Goal: Task Accomplishment & Management: Use online tool/utility

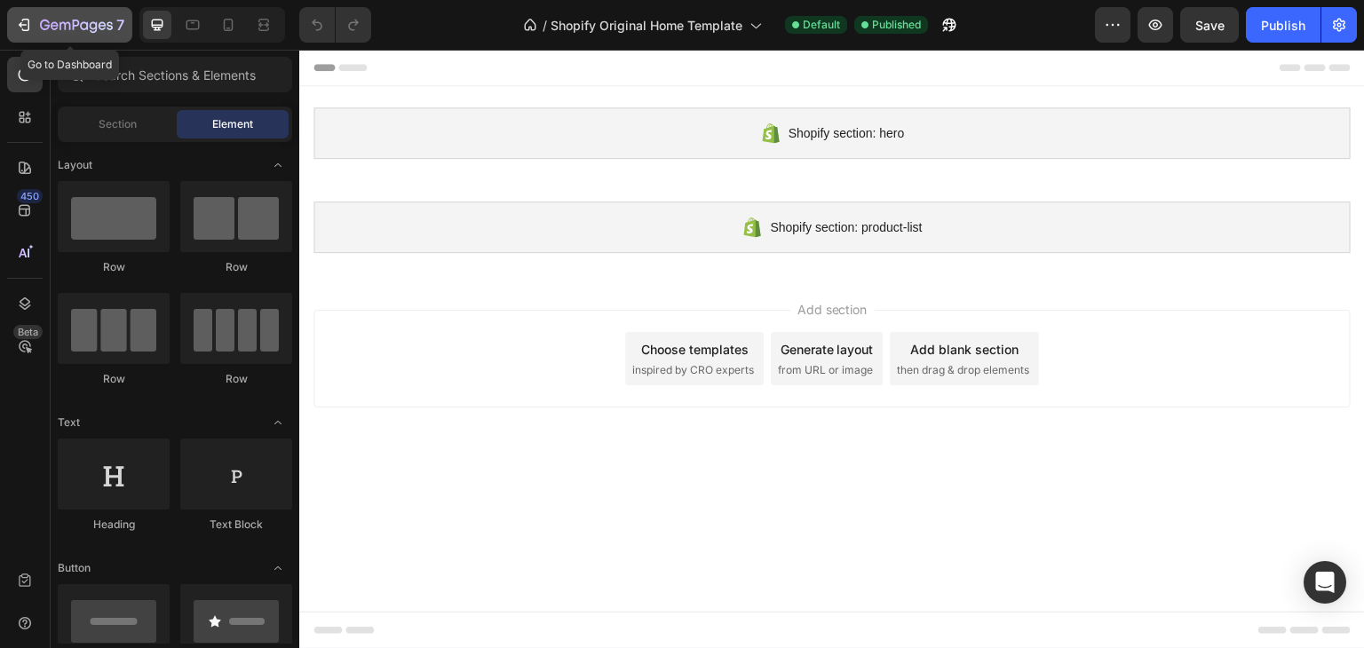
click at [64, 29] on icon "button" at bounding box center [65, 26] width 11 height 8
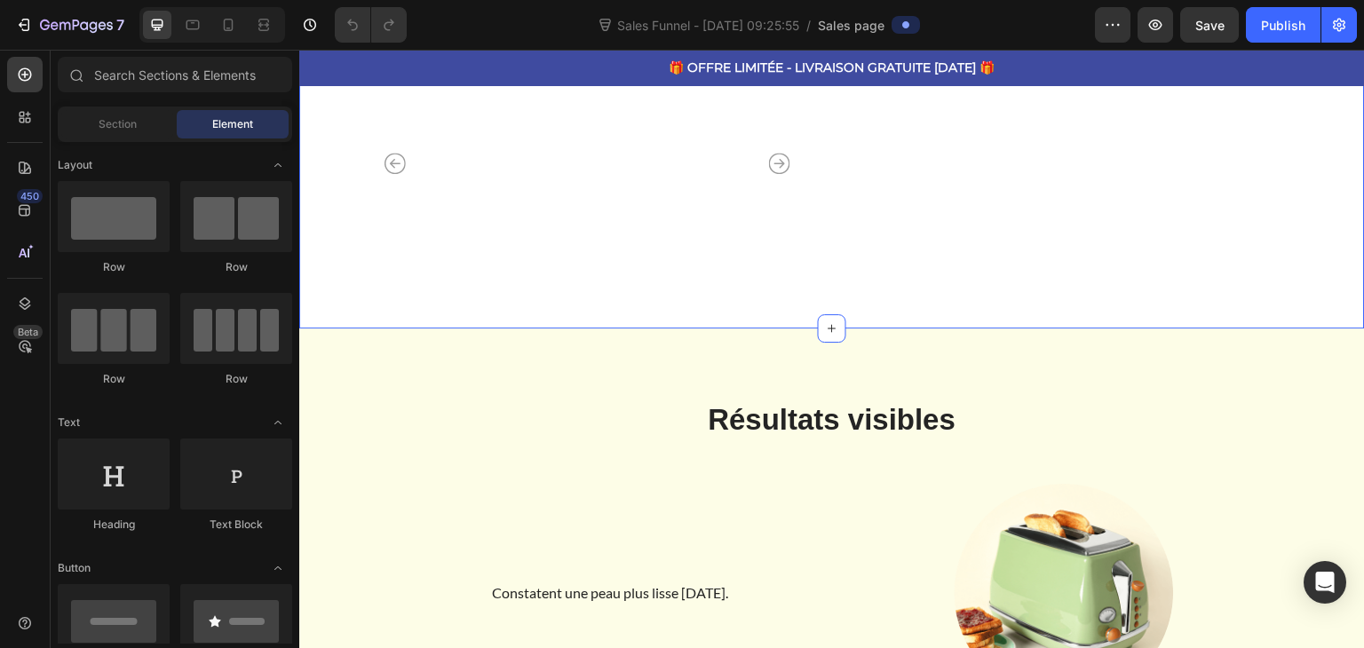
scroll to position [1066, 0]
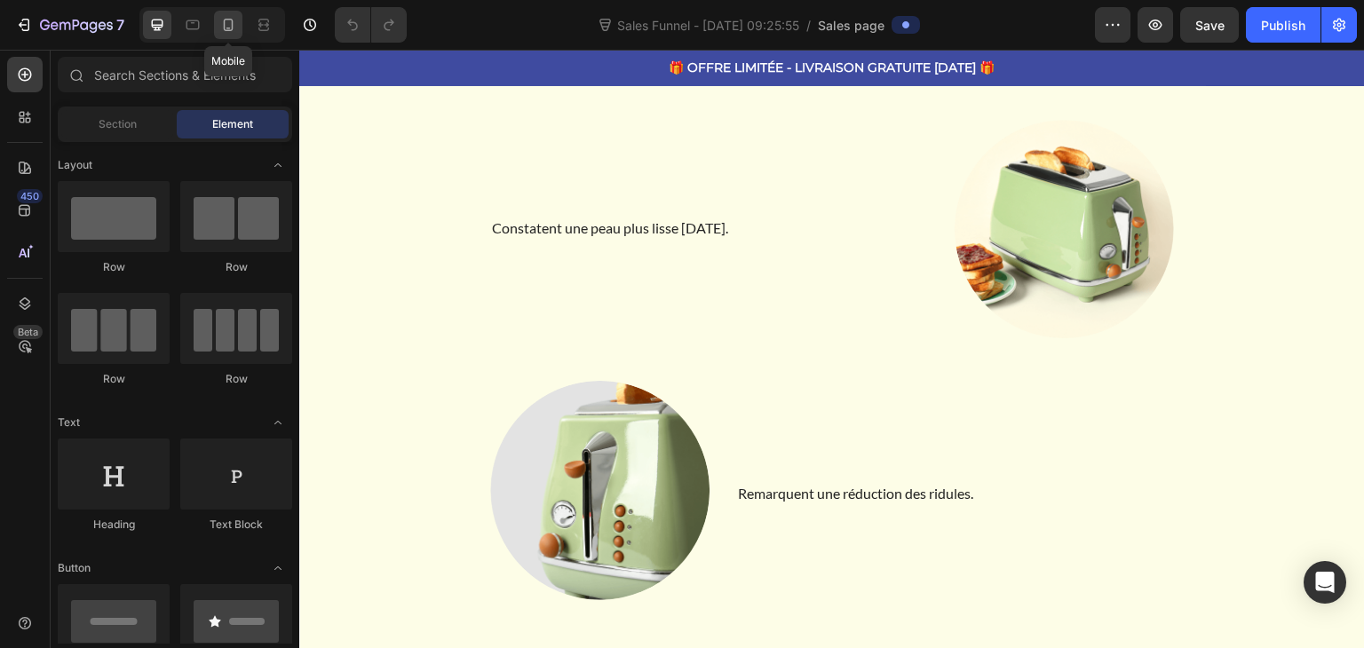
click at [234, 26] on icon at bounding box center [228, 25] width 18 height 18
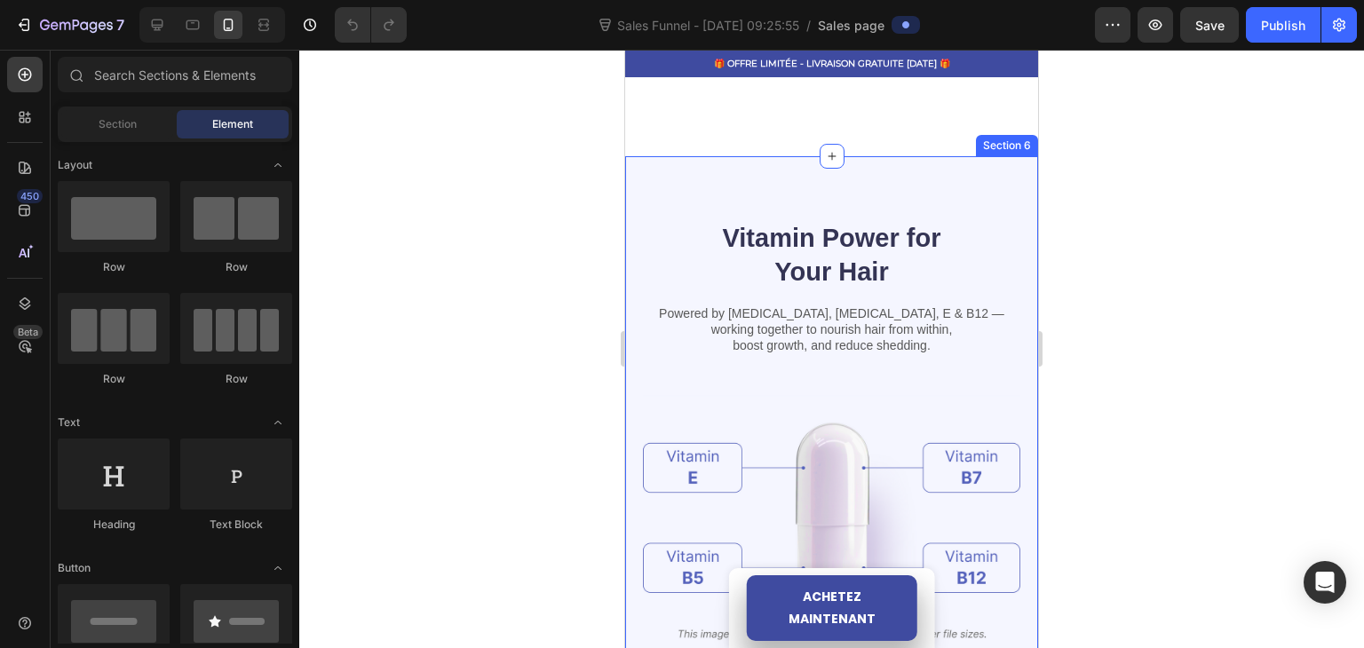
scroll to position [1892, 0]
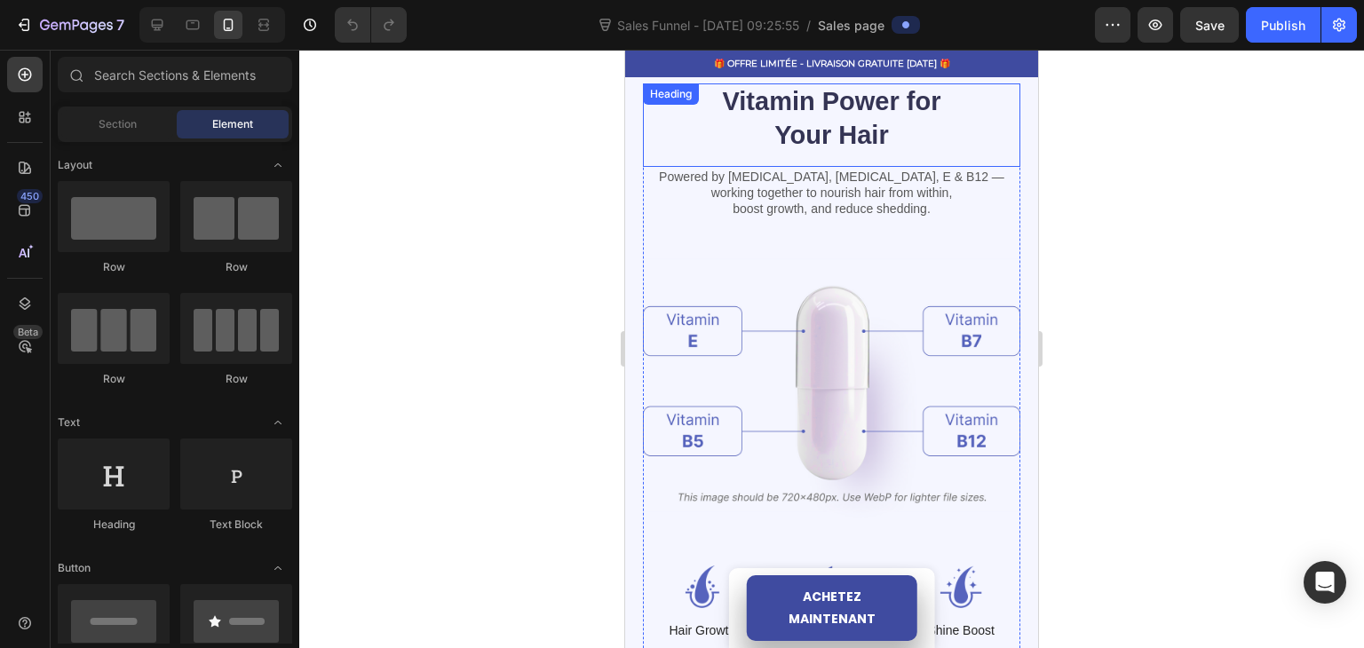
click at [823, 131] on h2 "Vitamin Power for Your Hair" at bounding box center [831, 118] width 226 height 70
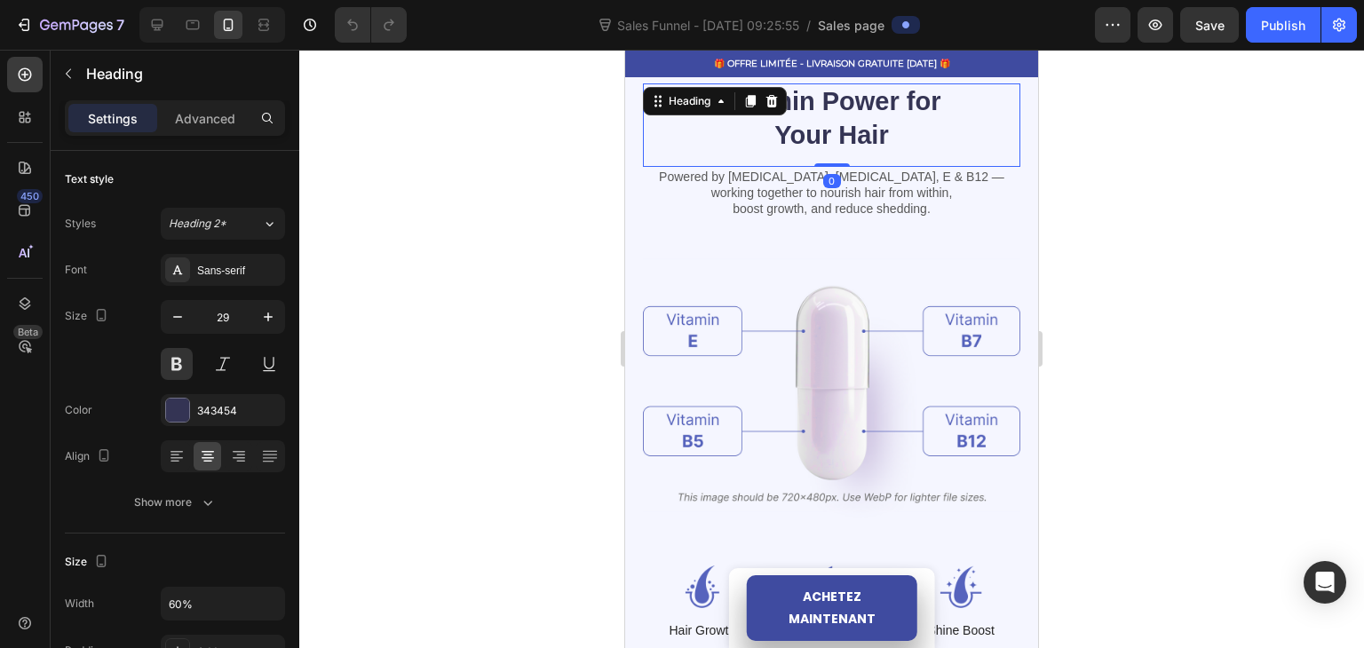
click at [897, 132] on h2 "Vitamin Power for Your Hair" at bounding box center [831, 118] width 226 height 70
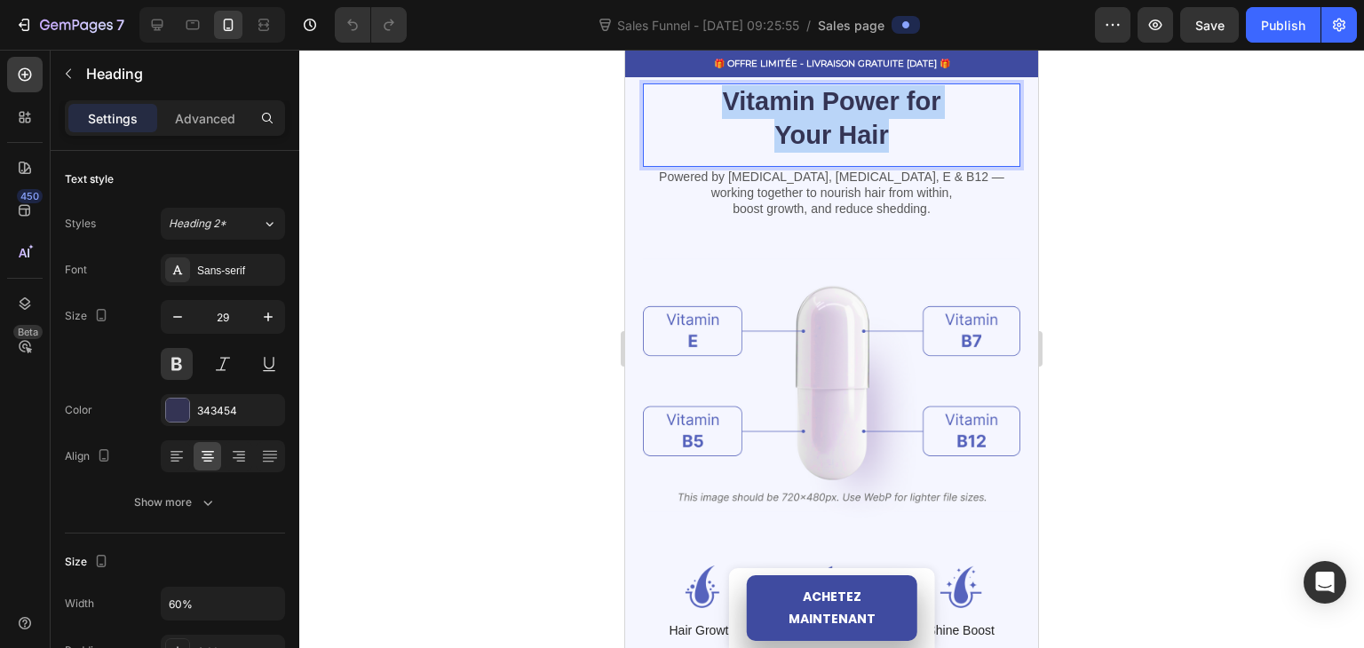
drag, startPoint x: 915, startPoint y: 131, endPoint x: 735, endPoint y: 101, distance: 181.9
click at [735, 101] on p "Vitamin Power for Your Hair" at bounding box center [831, 118] width 223 height 67
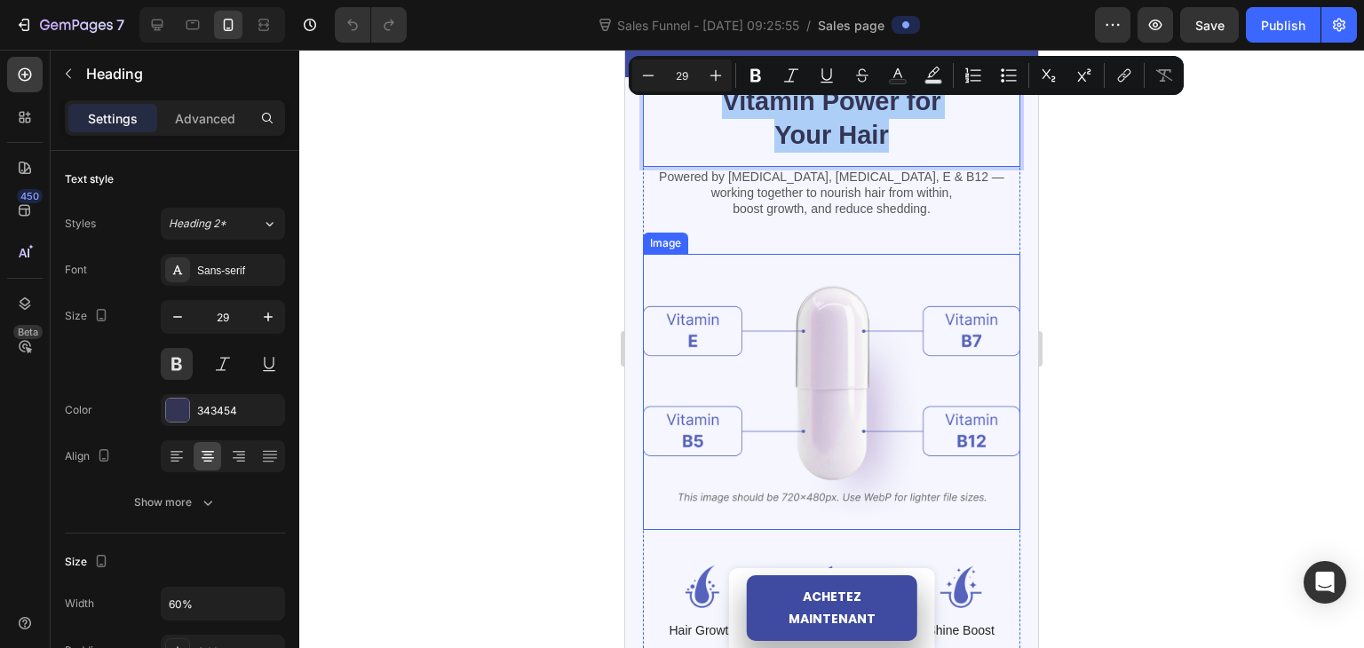
click at [752, 464] on img at bounding box center [831, 391] width 377 height 275
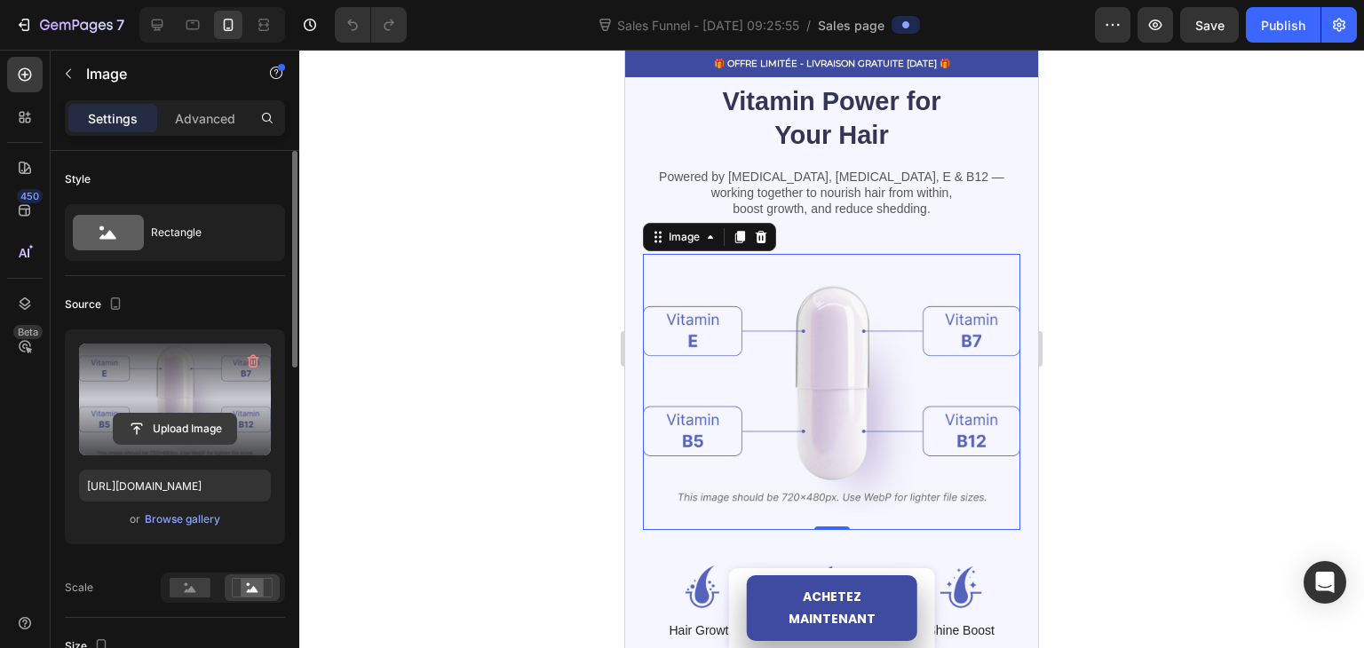
click at [153, 435] on input "file" at bounding box center [175, 429] width 123 height 30
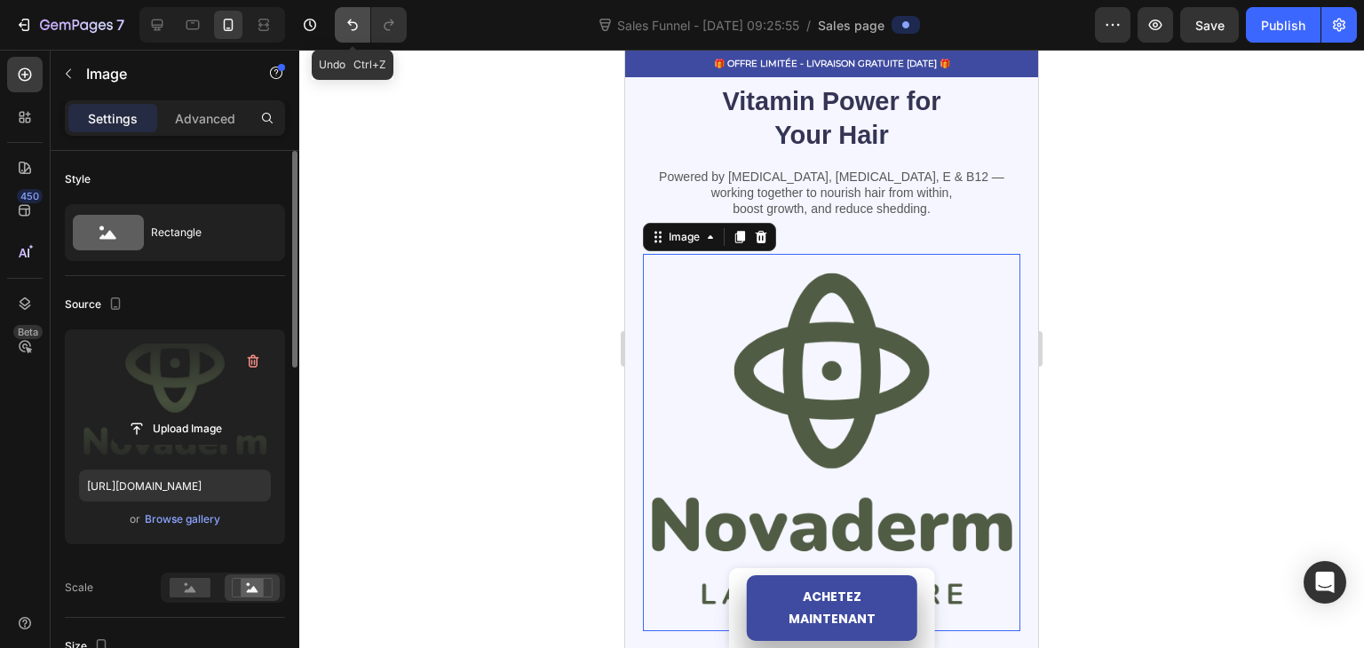
click at [357, 21] on icon "Undo/Redo" at bounding box center [353, 25] width 18 height 18
click at [348, 26] on icon "Undo/Redo" at bounding box center [353, 25] width 18 height 18
type input "[URL][DOMAIN_NAME]"
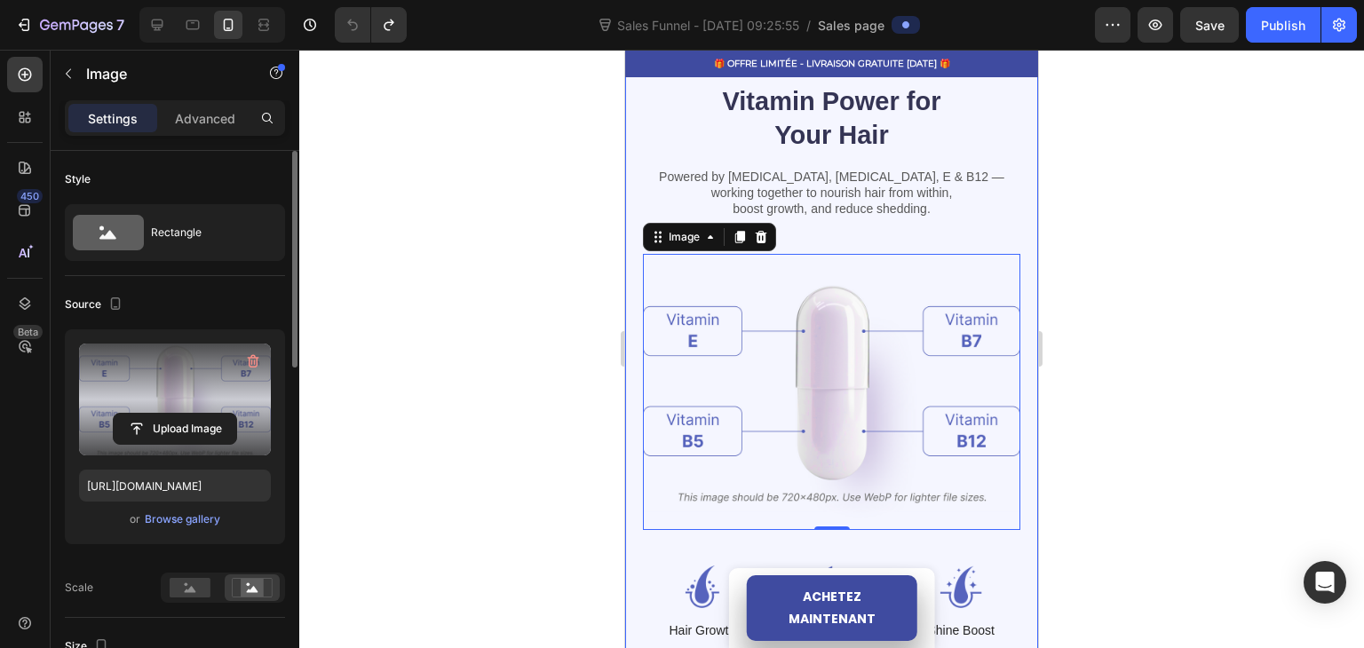
click at [636, 290] on div "Vitamin Power for Your Hair Heading Powered by [MEDICAL_DATA], [MEDICAL_DATA], …" at bounding box center [831, 408] width 413 height 777
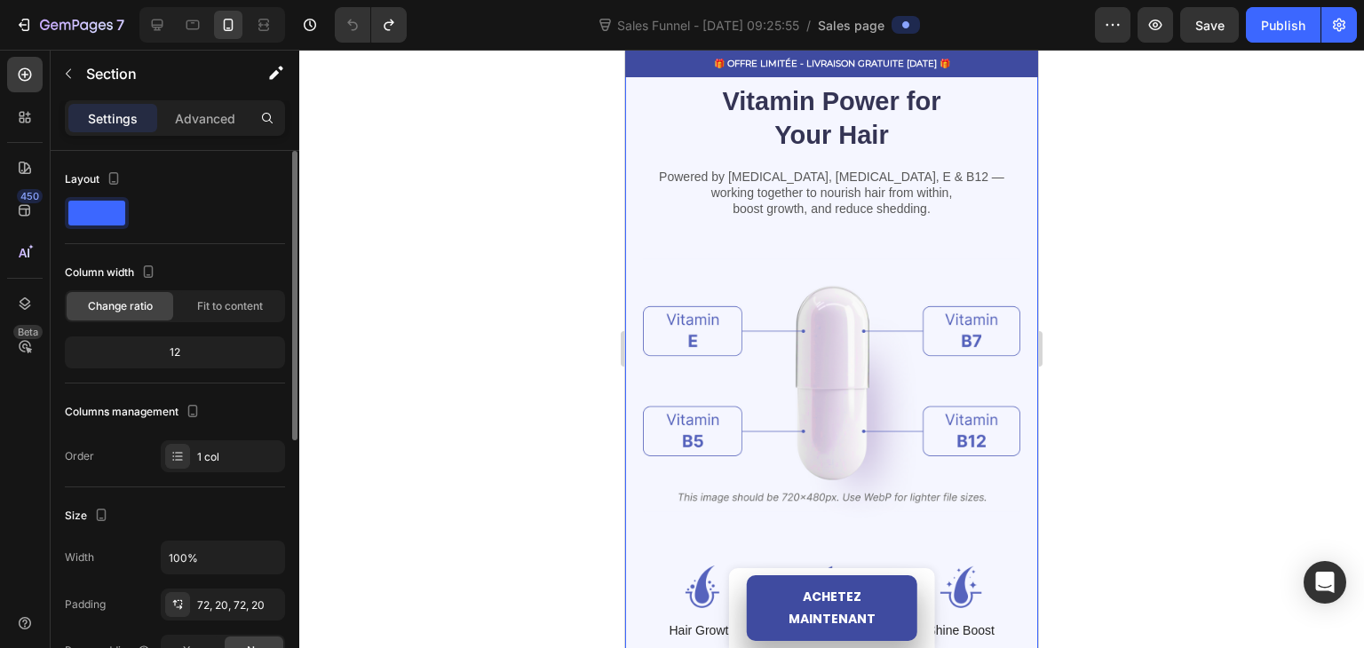
scroll to position [355, 0]
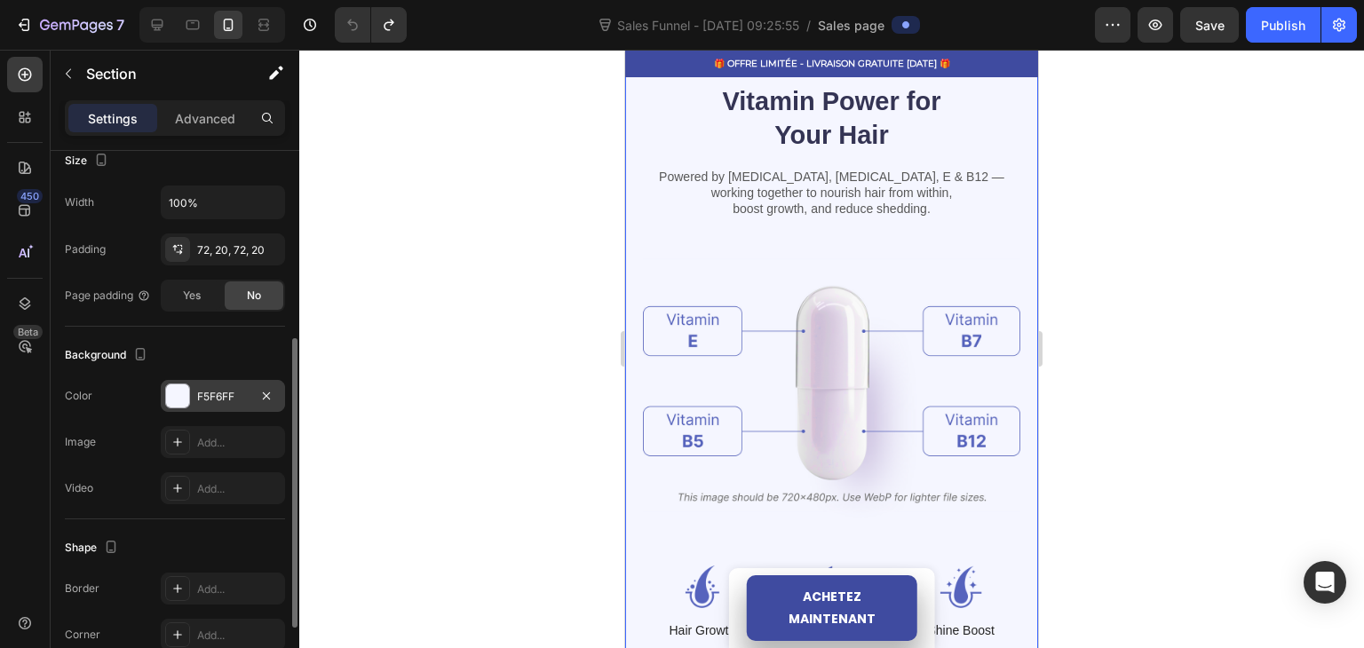
click at [185, 394] on div at bounding box center [177, 396] width 23 height 23
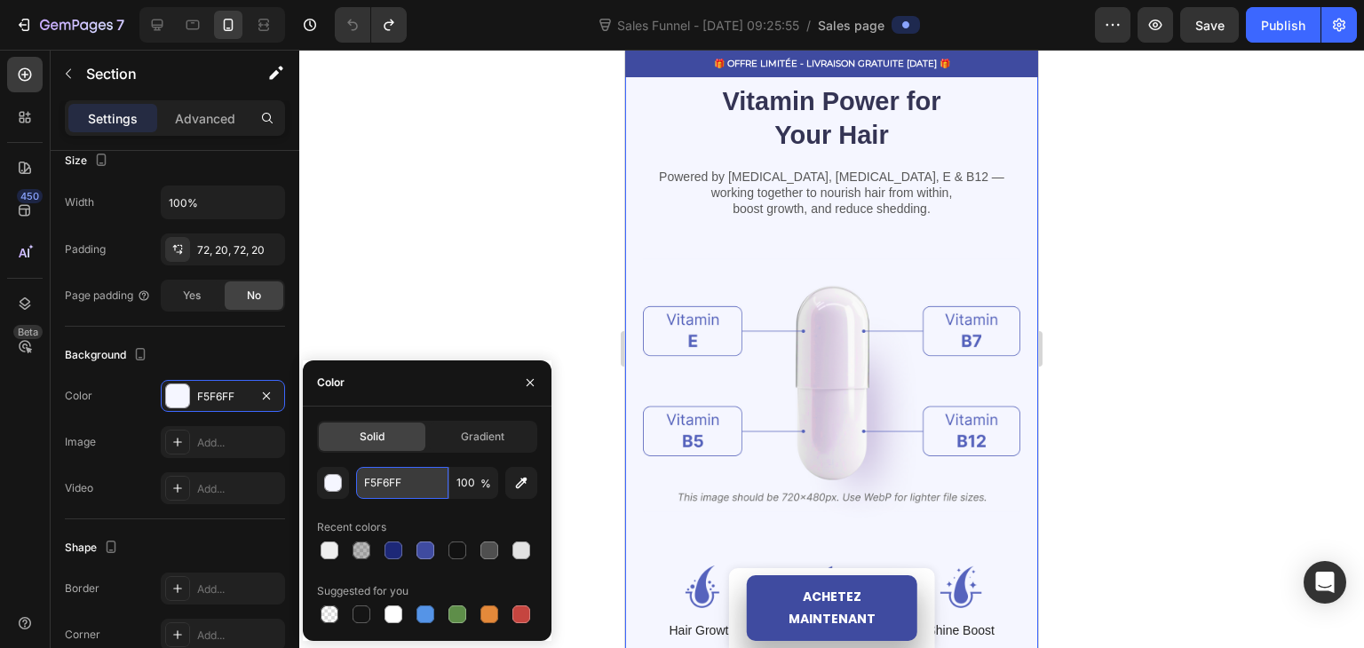
click at [389, 471] on input "F5F6FF" at bounding box center [402, 483] width 92 height 32
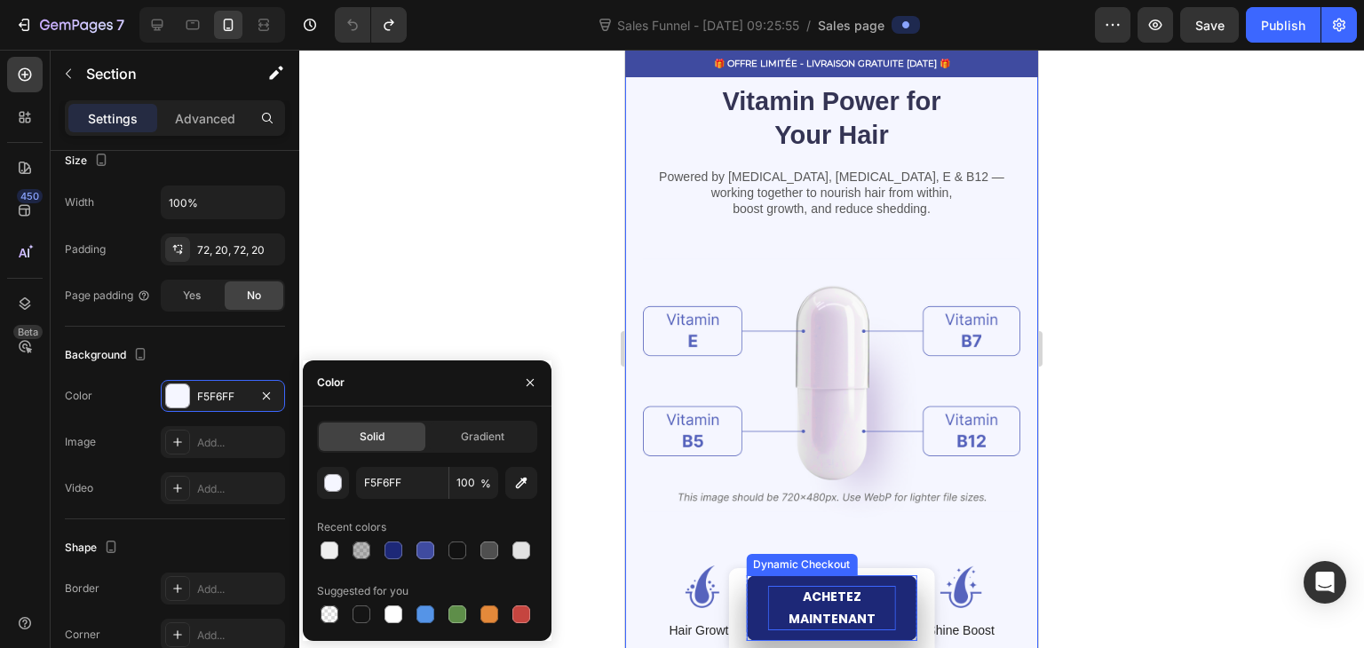
click at [784, 595] on p "ACHETEZ MAINTENANT" at bounding box center [831, 608] width 129 height 44
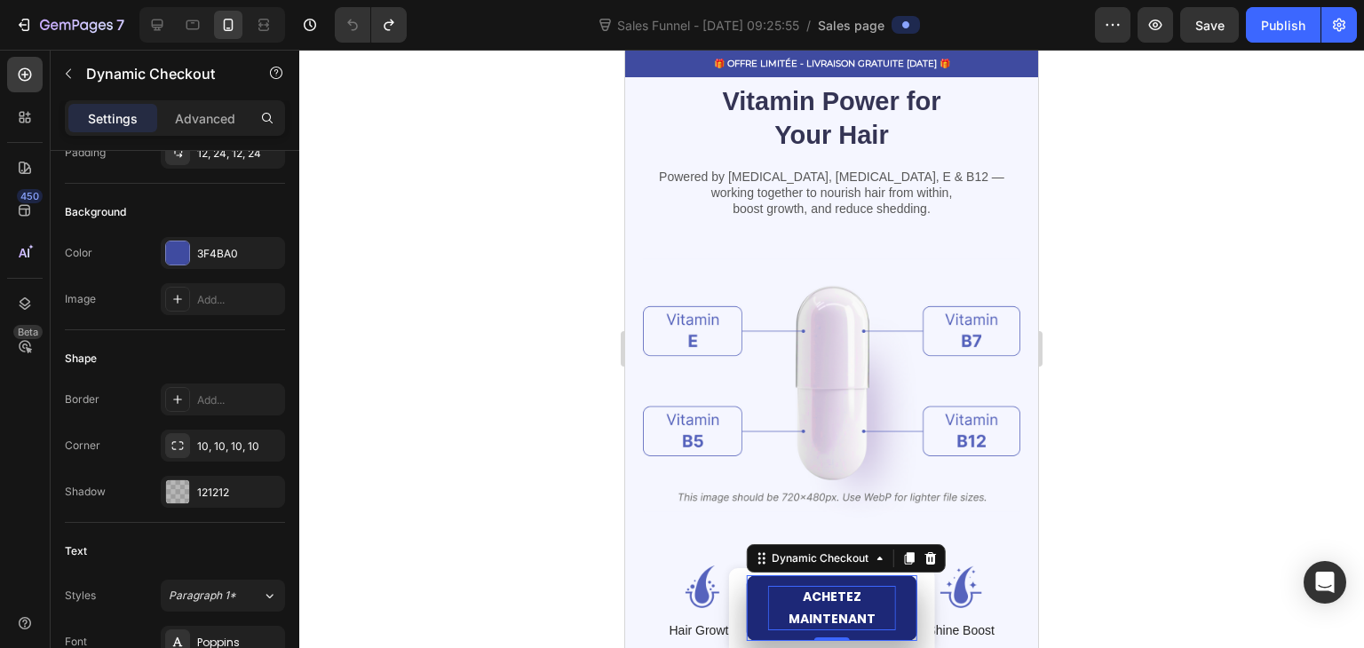
scroll to position [0, 0]
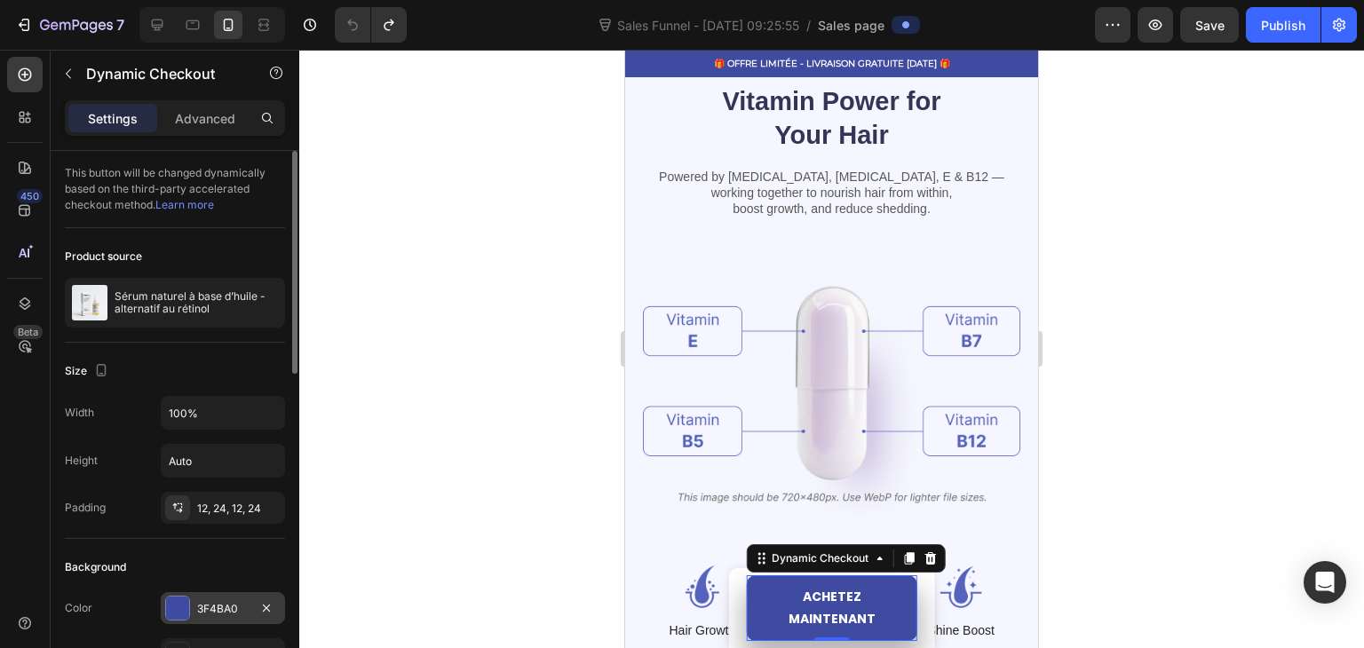
click at [197, 612] on div "3F4BA0" at bounding box center [223, 609] width 52 height 16
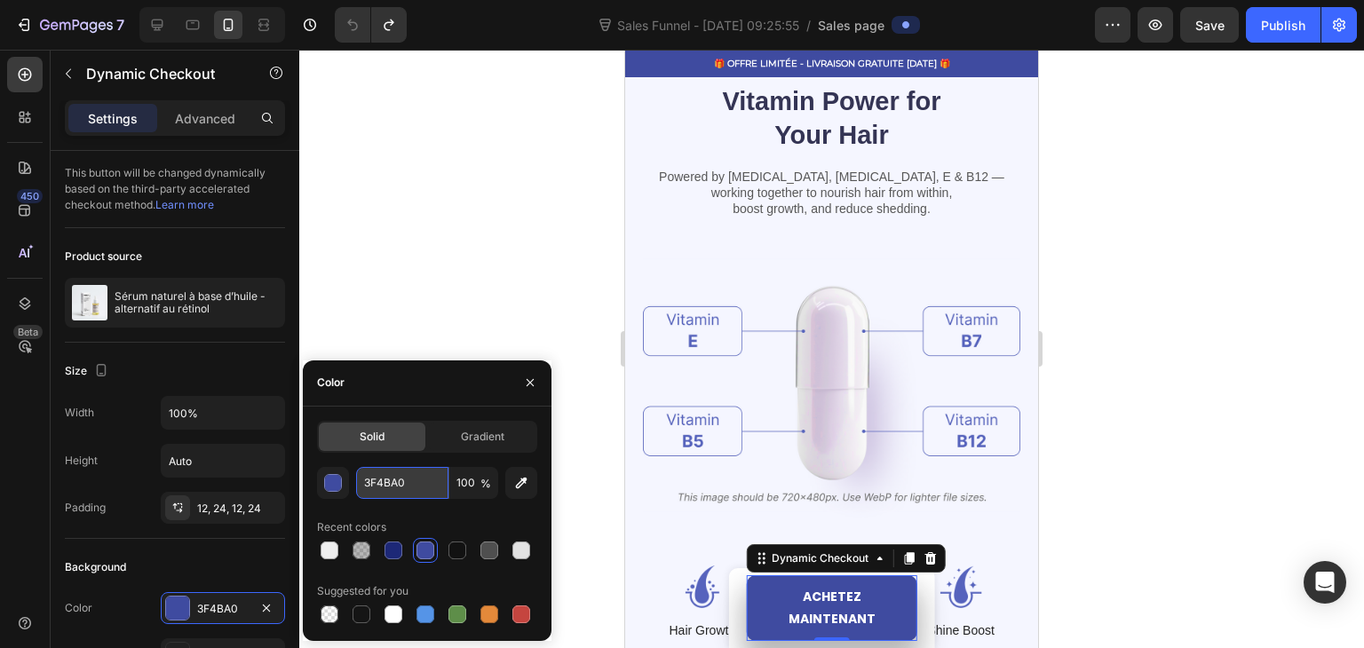
click at [395, 493] on input "3F4BA0" at bounding box center [402, 483] width 92 height 32
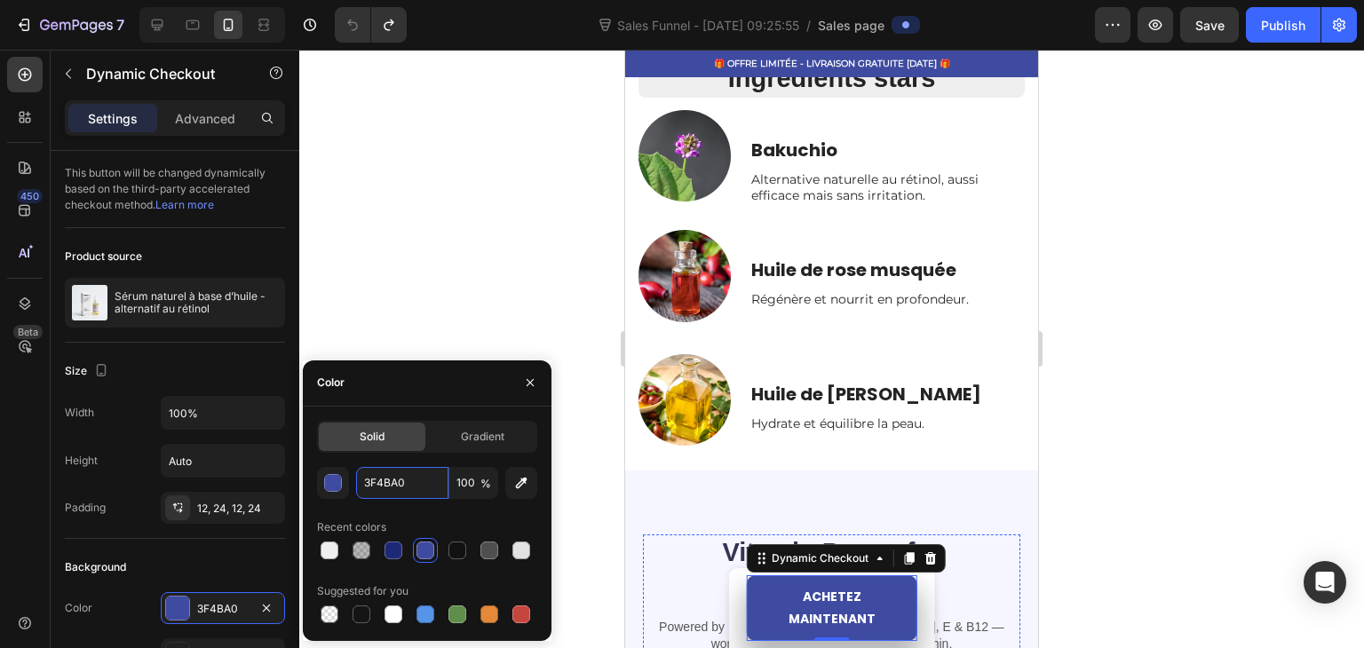
scroll to position [1359, 0]
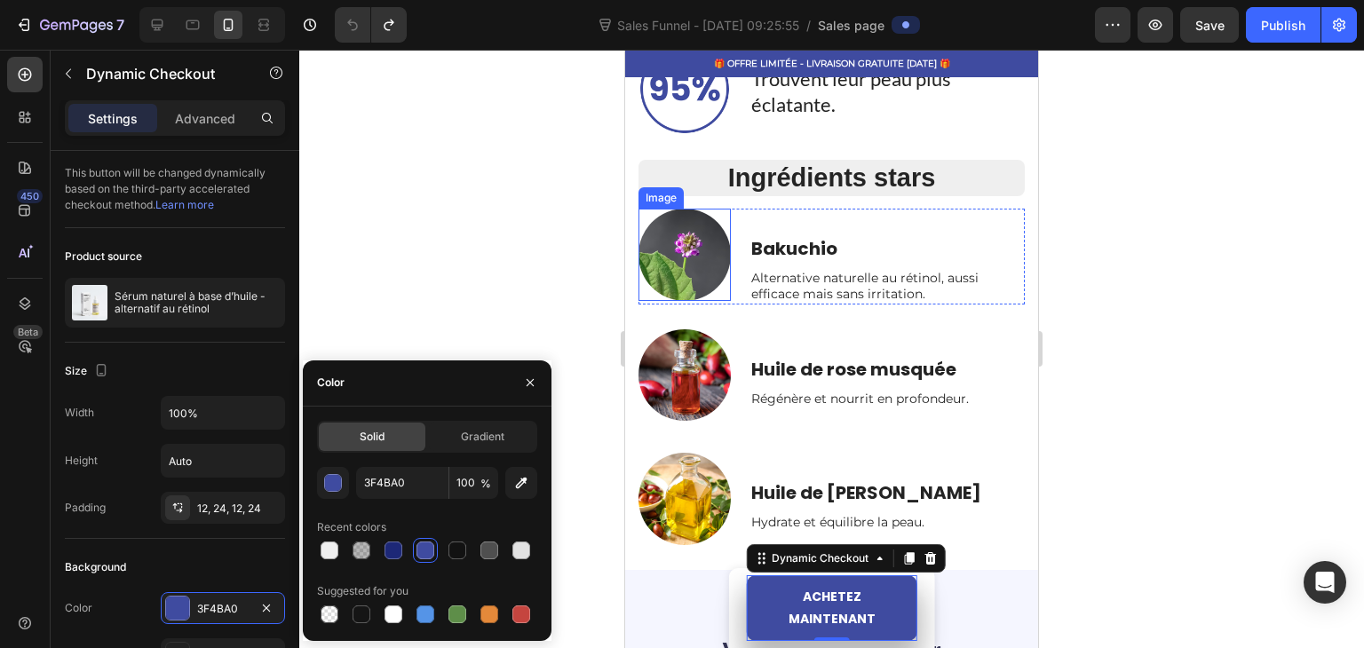
click at [767, 237] on p "Bakuchio" at bounding box center [887, 248] width 273 height 23
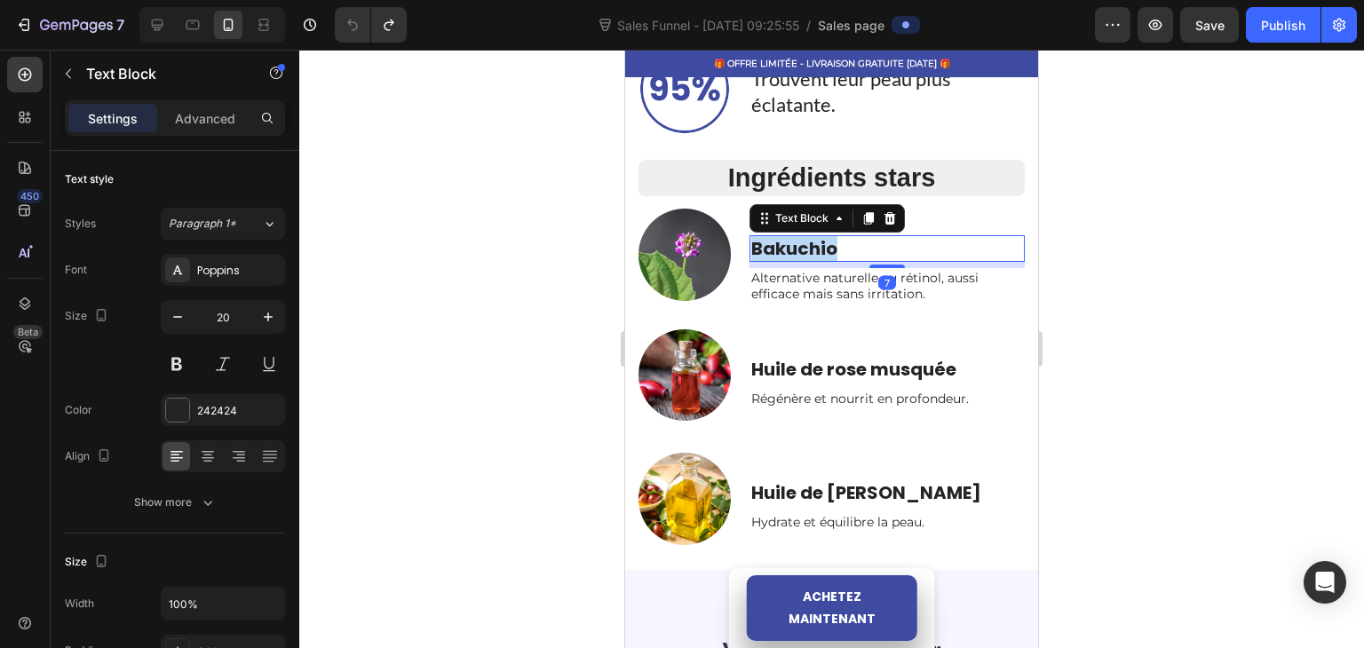
click at [767, 237] on p "Bakuchio" at bounding box center [887, 248] width 273 height 23
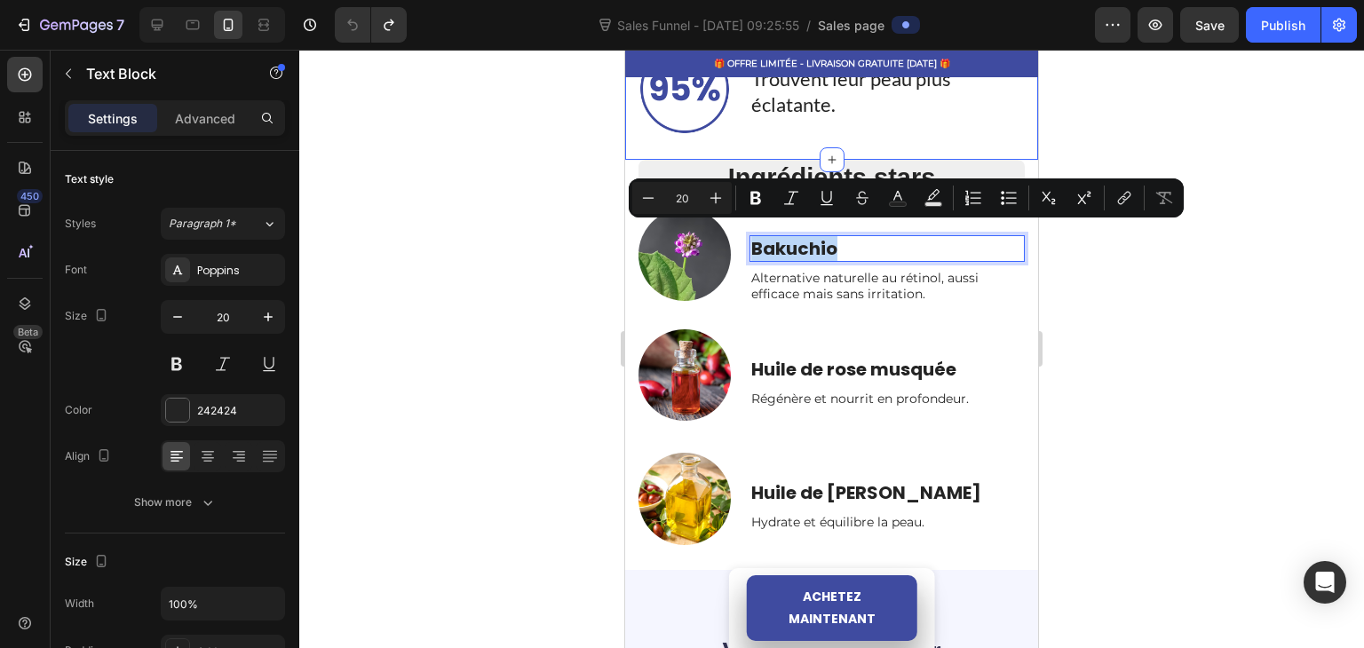
copy p "Bakuchio"
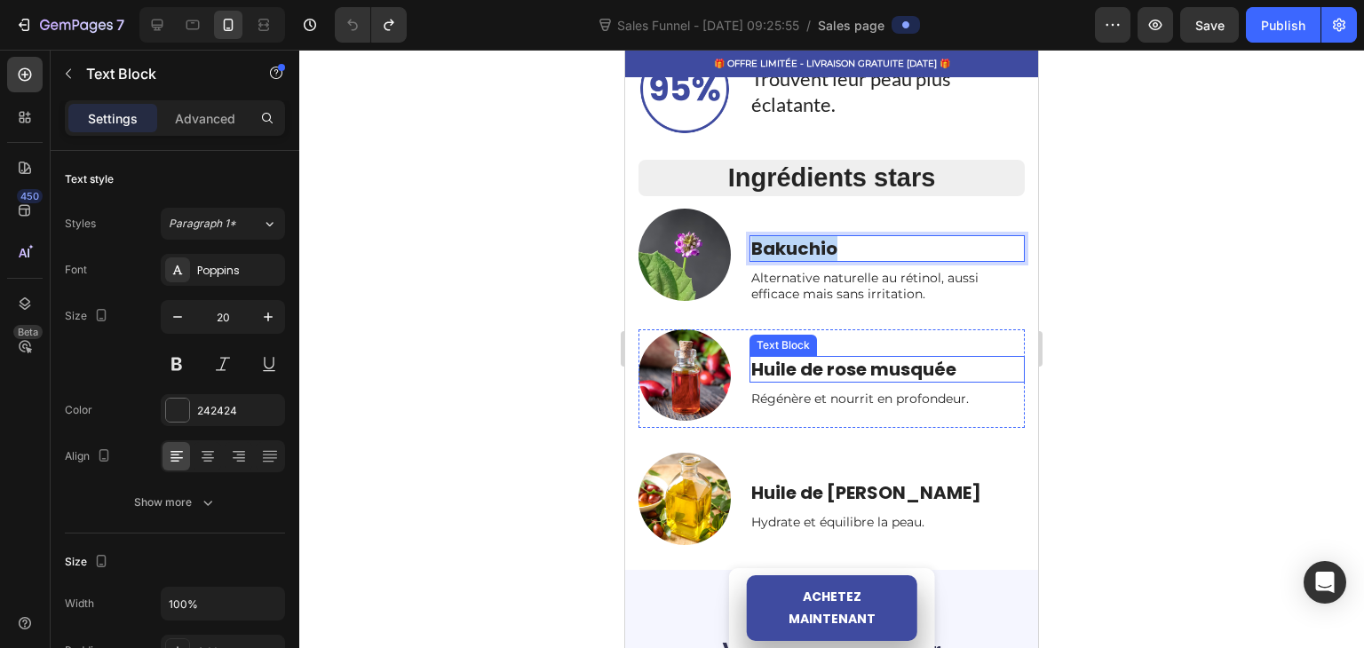
click at [797, 358] on p "Huile de rose musquée" at bounding box center [887, 369] width 273 height 23
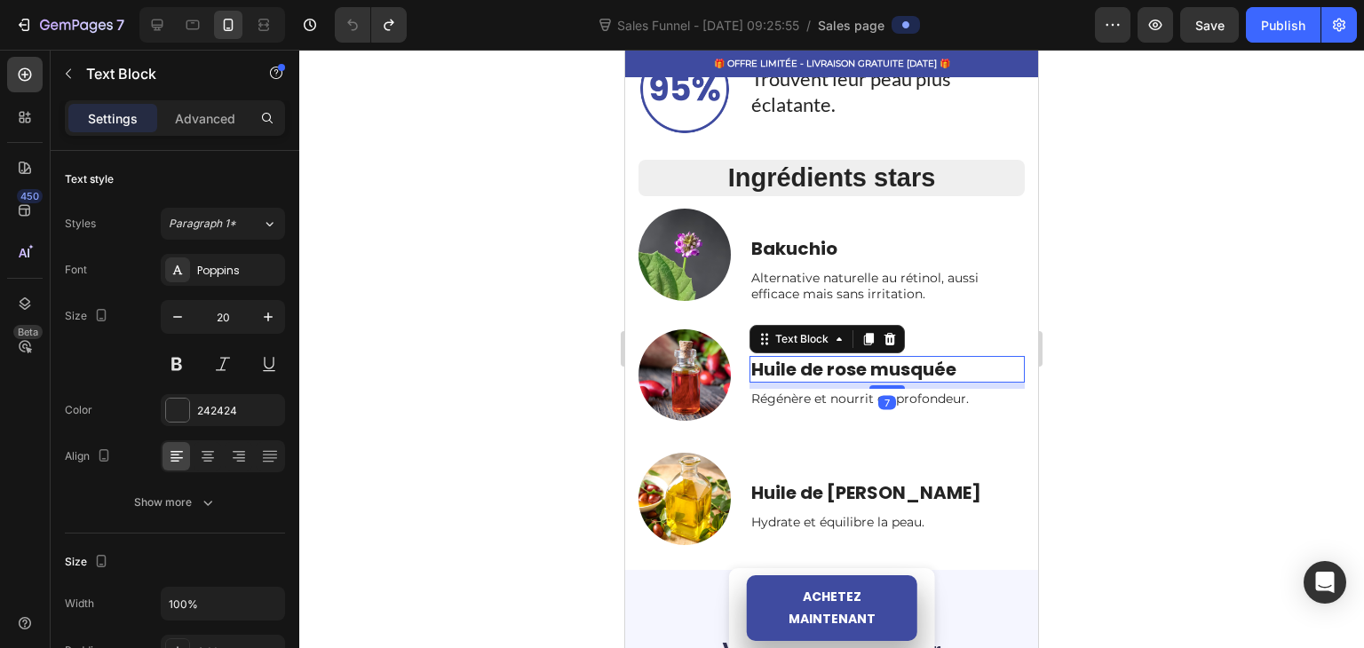
click at [797, 358] on p "Huile de rose musquée" at bounding box center [887, 369] width 273 height 23
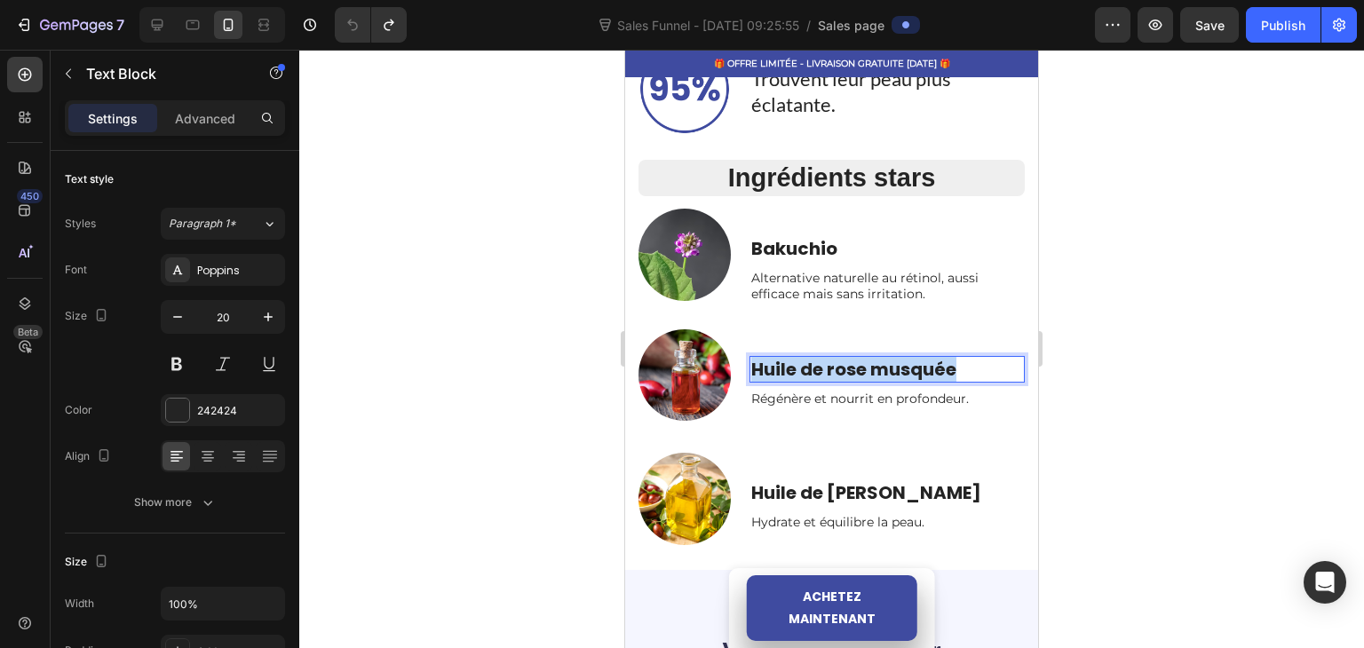
click at [797, 358] on p "Huile de rose musquée" at bounding box center [887, 369] width 273 height 23
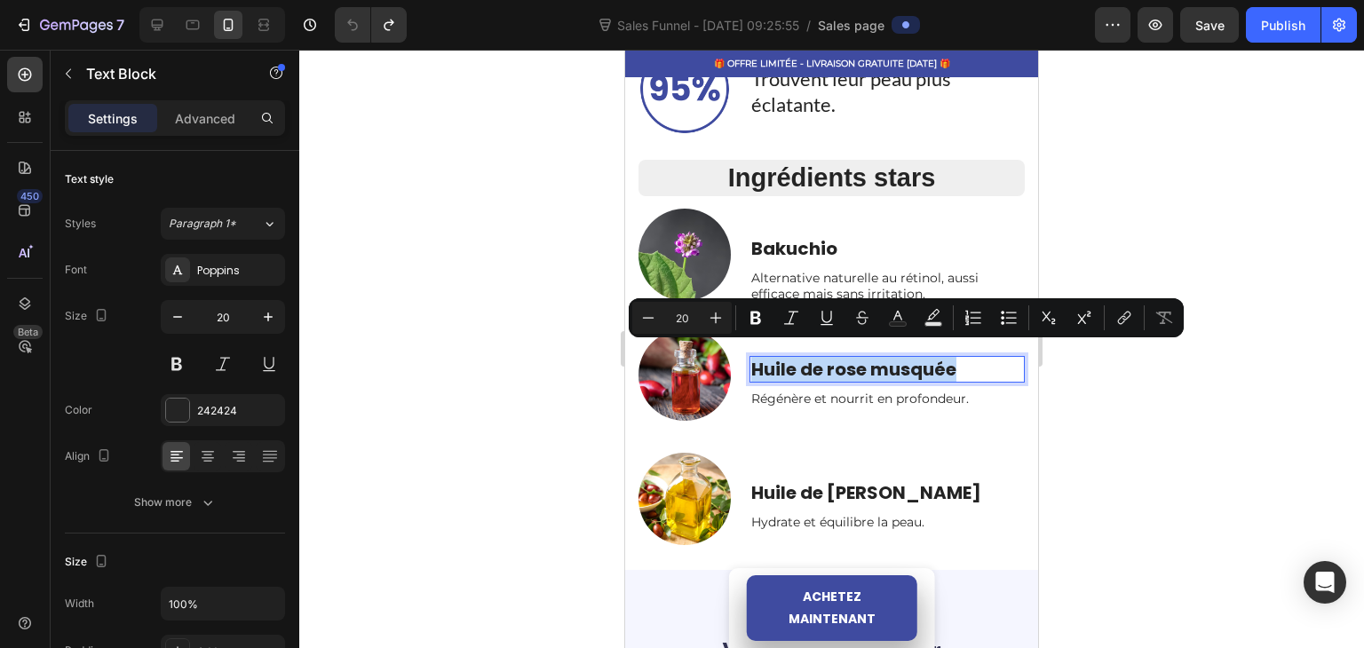
copy p "Huile de rose musquée"
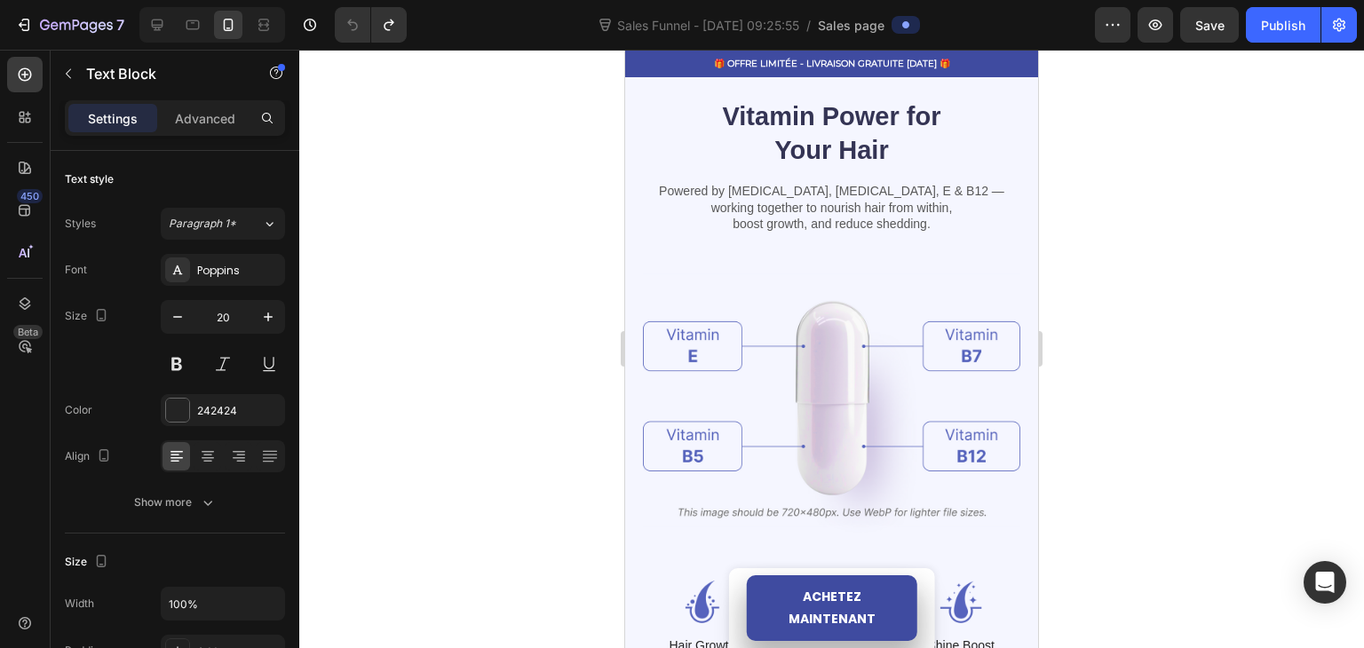
type input "16"
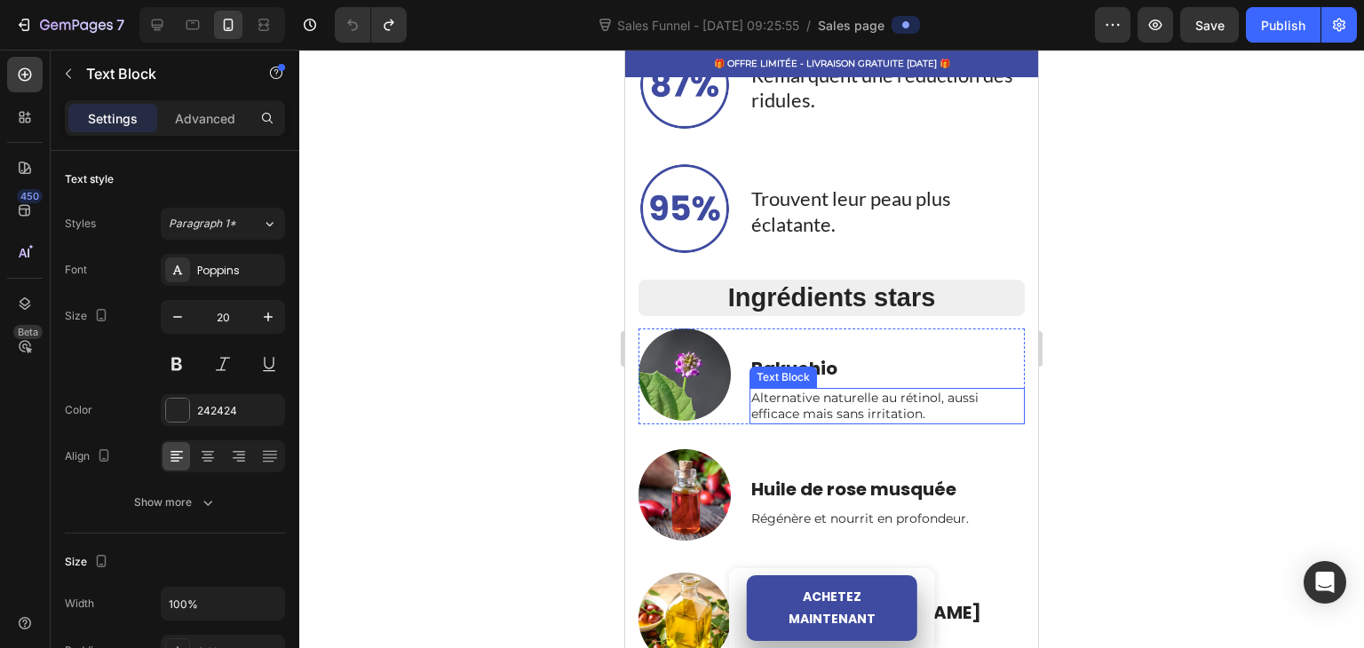
scroll to position [1270, 0]
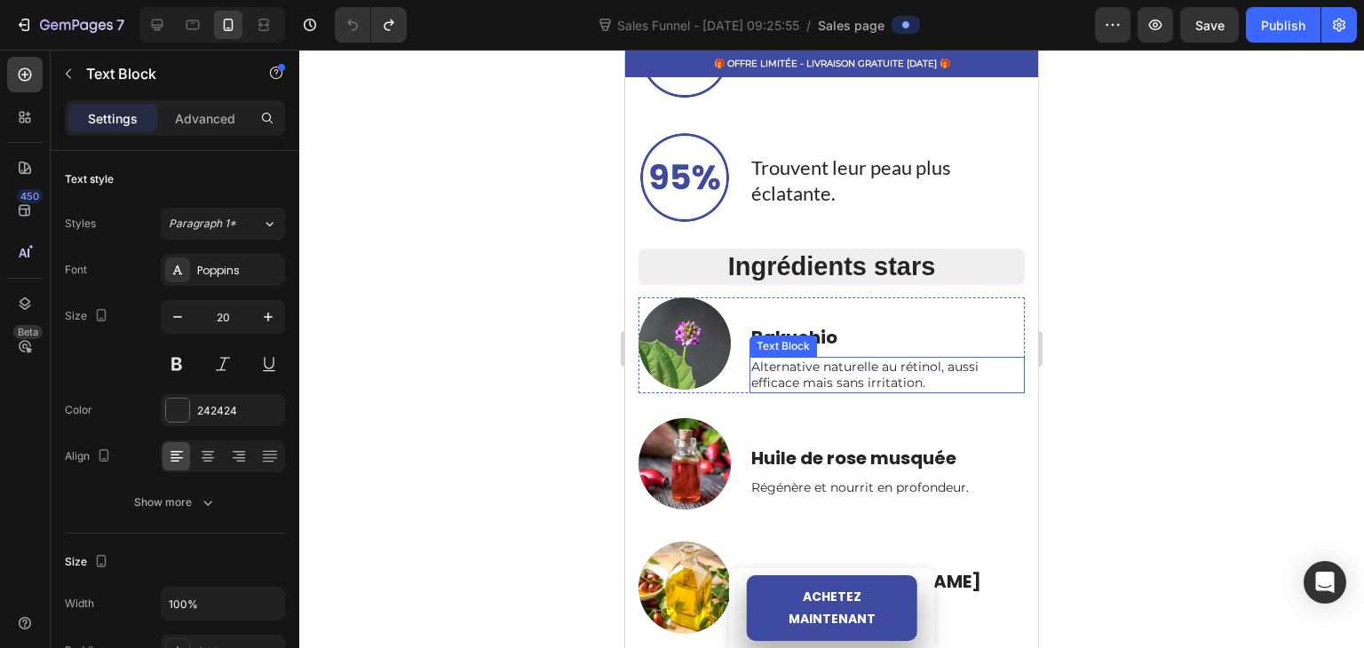
click at [784, 372] on p "Alternative naturelle au rétinol, aussi efficace mais sans irritation." at bounding box center [887, 375] width 273 height 32
click at [764, 364] on p "Alternative naturelle au rétinol, aussi efficace mais sans irritation." at bounding box center [887, 375] width 273 height 32
click at [751, 359] on p "Alternative naturelle au rétinol, aussi efficace mais sans irritation." at bounding box center [887, 375] width 273 height 32
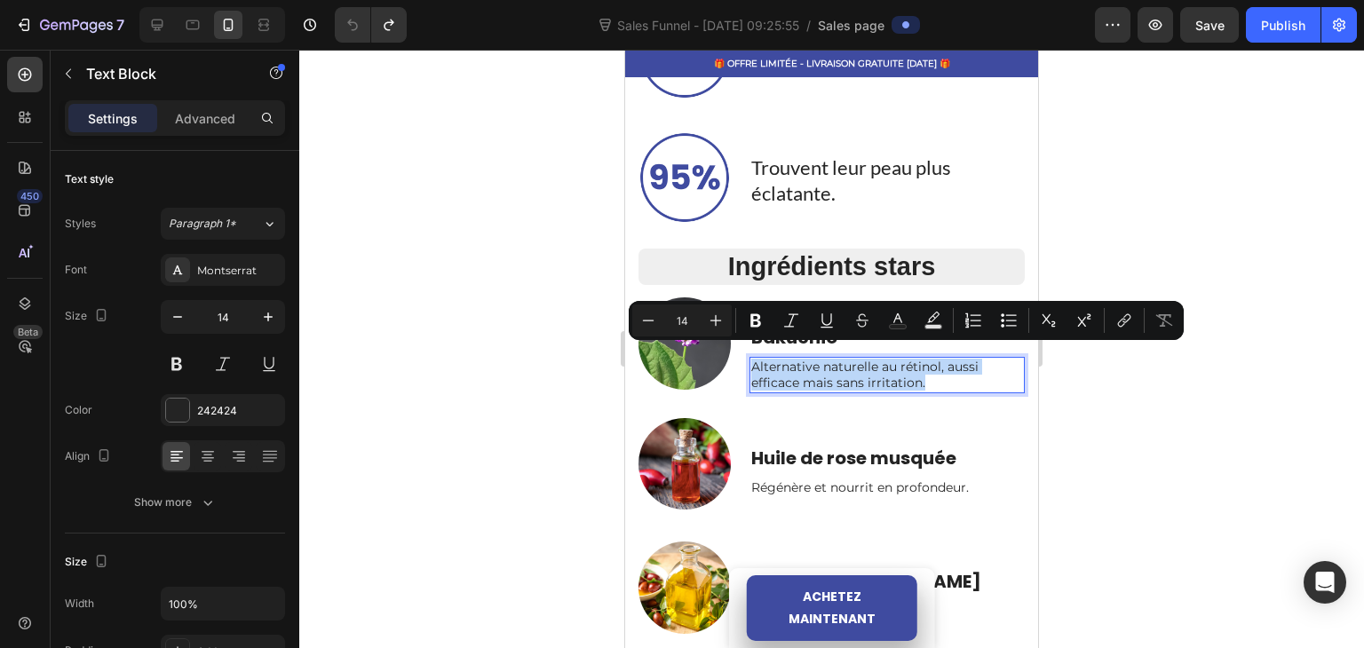
click at [751, 359] on p "Alternative naturelle au rétinol, aussi efficace mais sans irritation." at bounding box center [887, 375] width 273 height 32
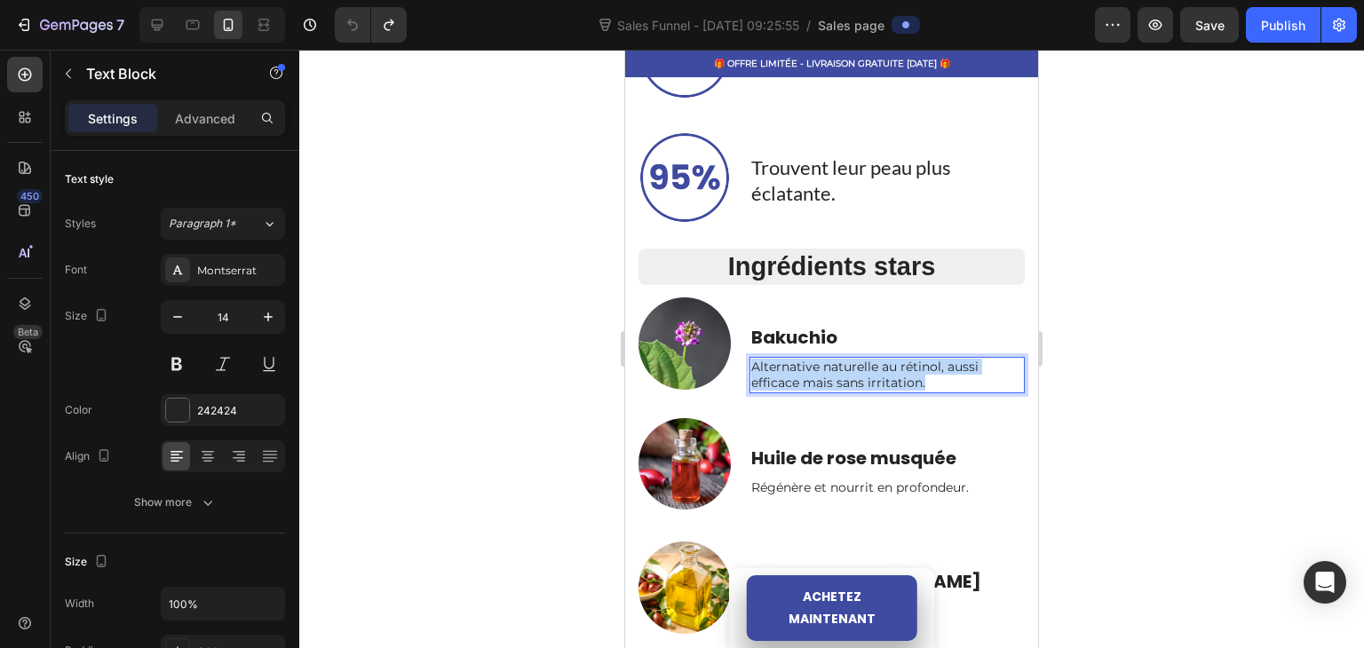
click at [751, 359] on p "Alternative naturelle au rétinol, aussi efficace mais sans irritation." at bounding box center [887, 375] width 273 height 32
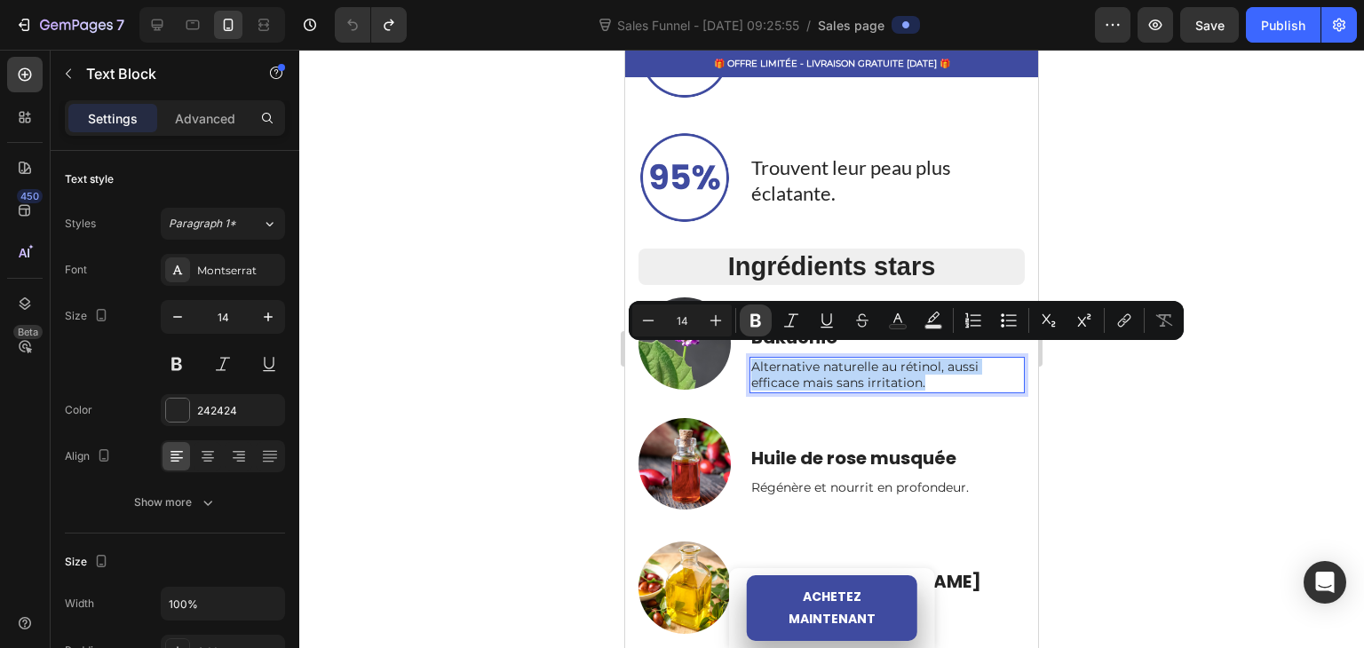
copy p "Alternative naturelle au rétinol, aussi efficace mais sans irritation."
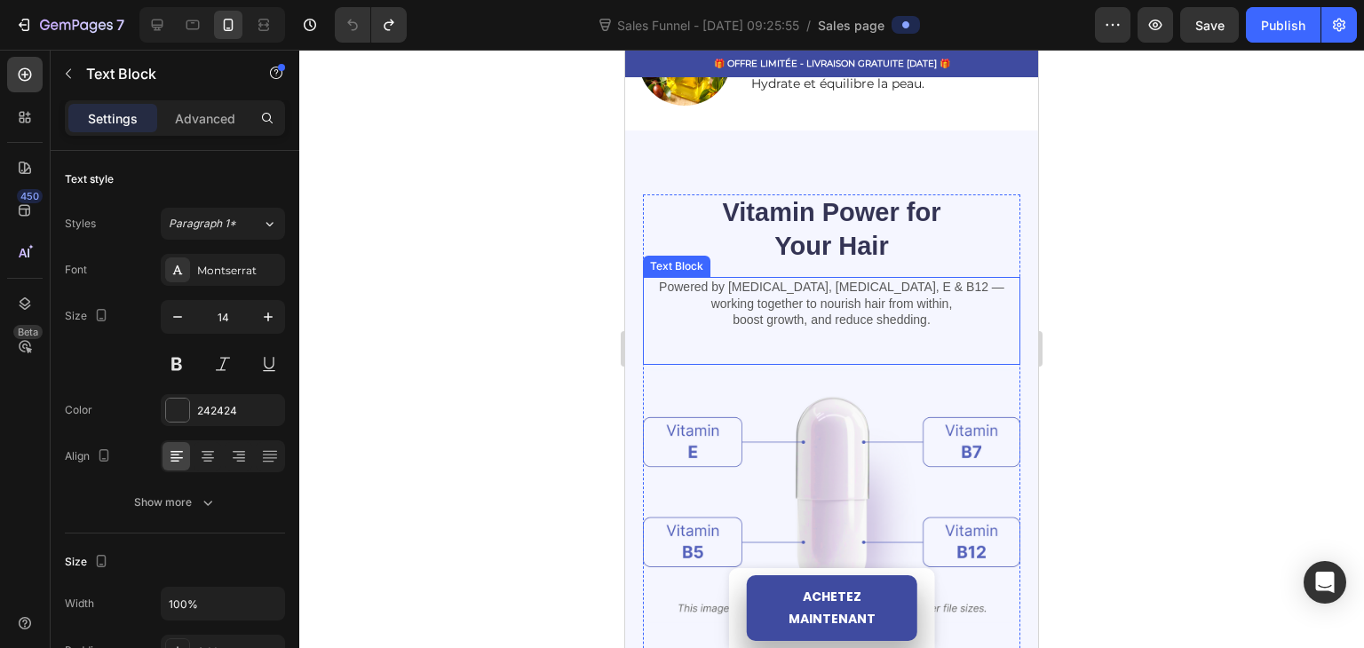
type input "16"
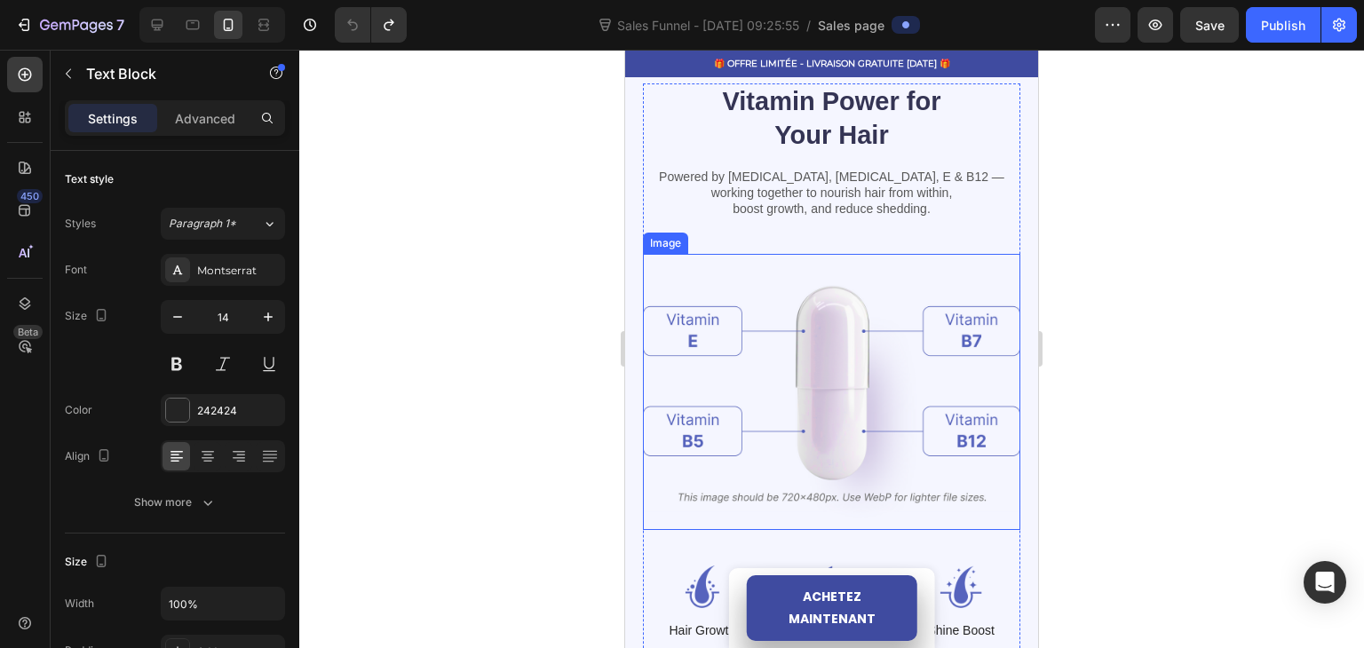
click at [766, 358] on img at bounding box center [831, 391] width 377 height 275
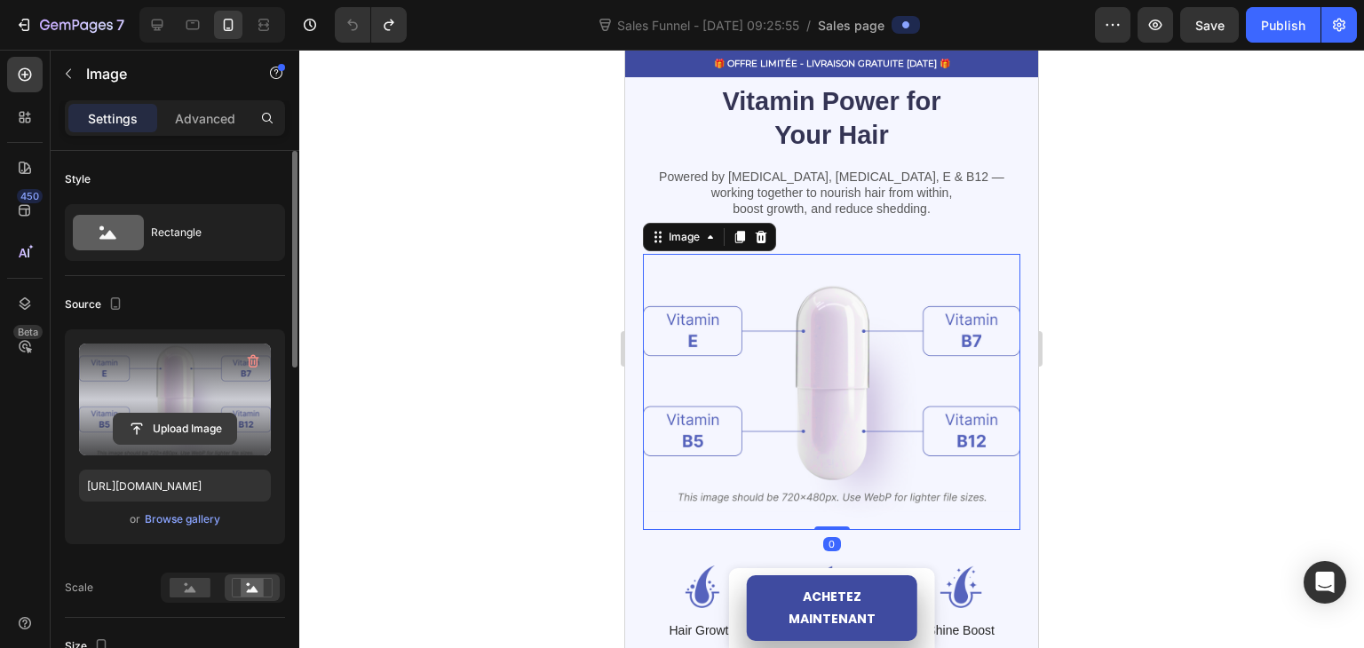
click at [194, 425] on input "file" at bounding box center [175, 429] width 123 height 30
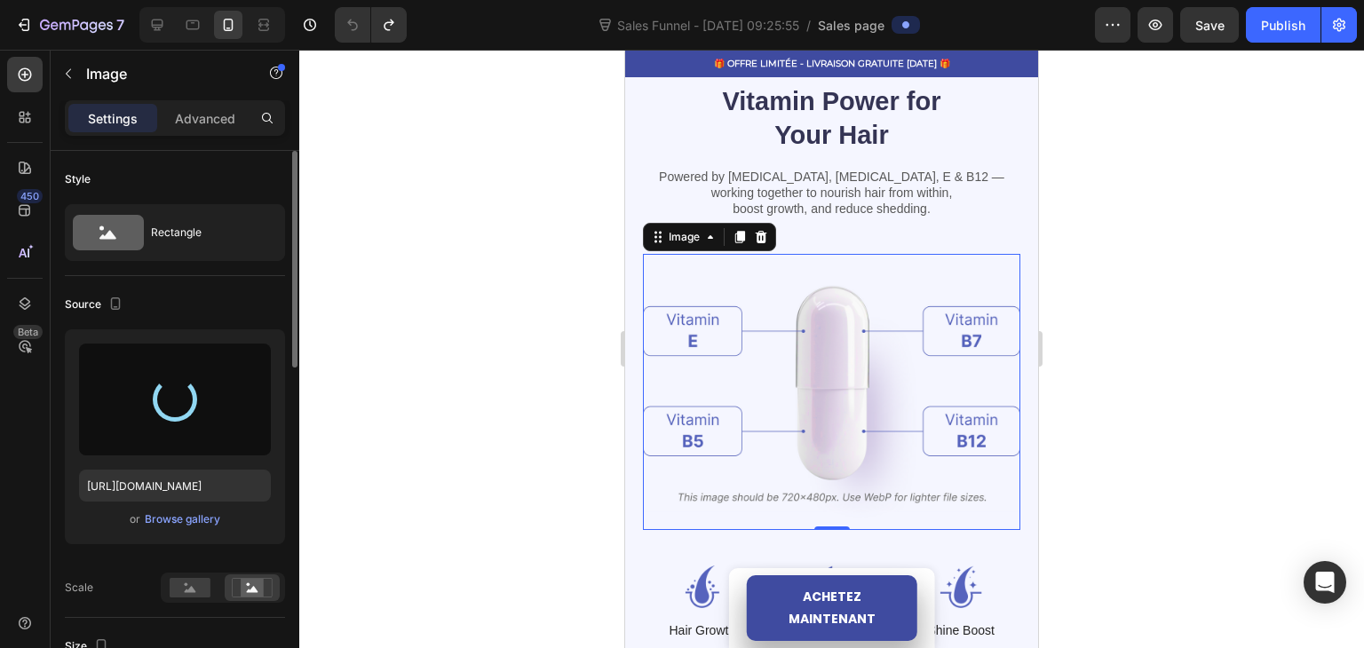
type input "[URL][DOMAIN_NAME]"
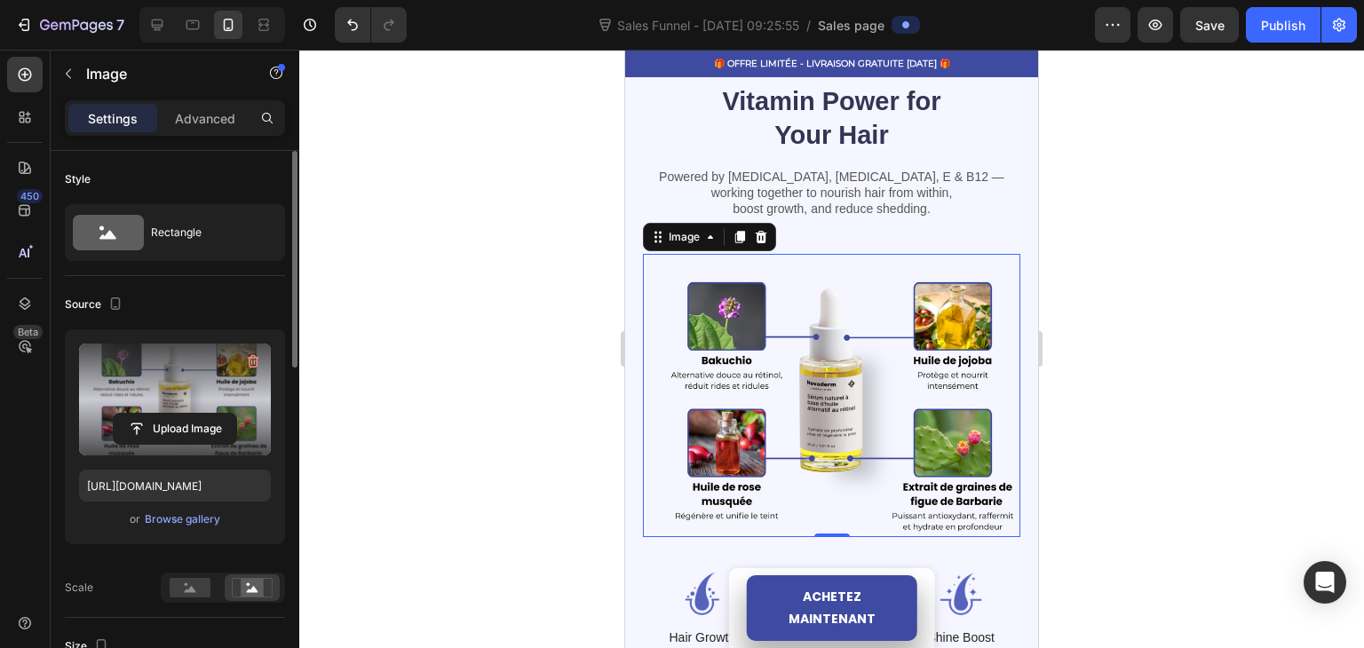
click at [472, 321] on div at bounding box center [831, 349] width 1065 height 599
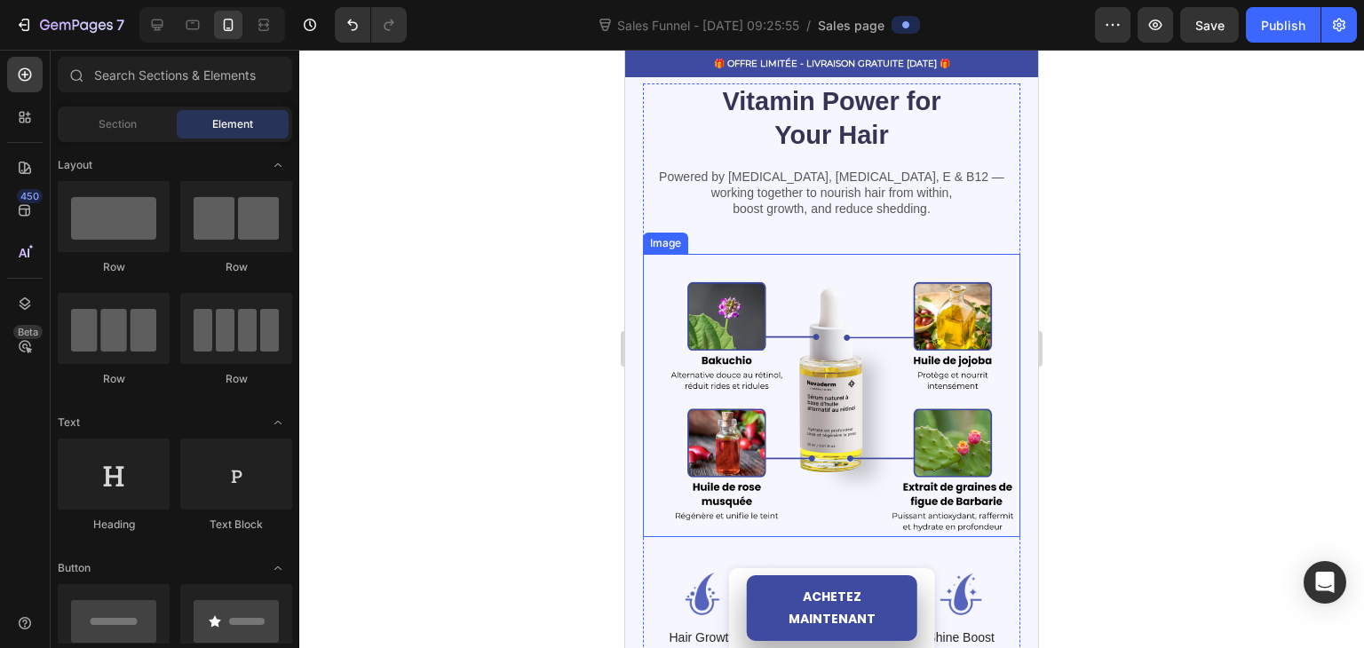
click at [703, 366] on img at bounding box center [831, 395] width 377 height 283
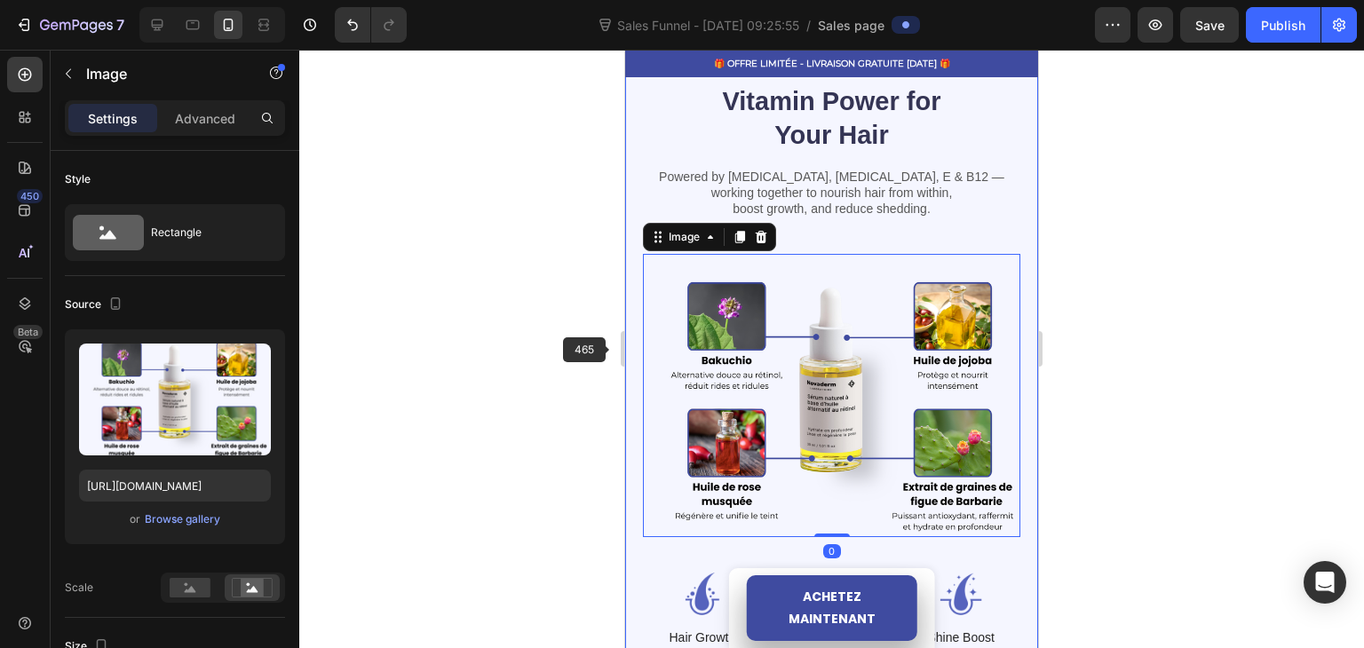
click at [565, 332] on div at bounding box center [831, 349] width 1065 height 599
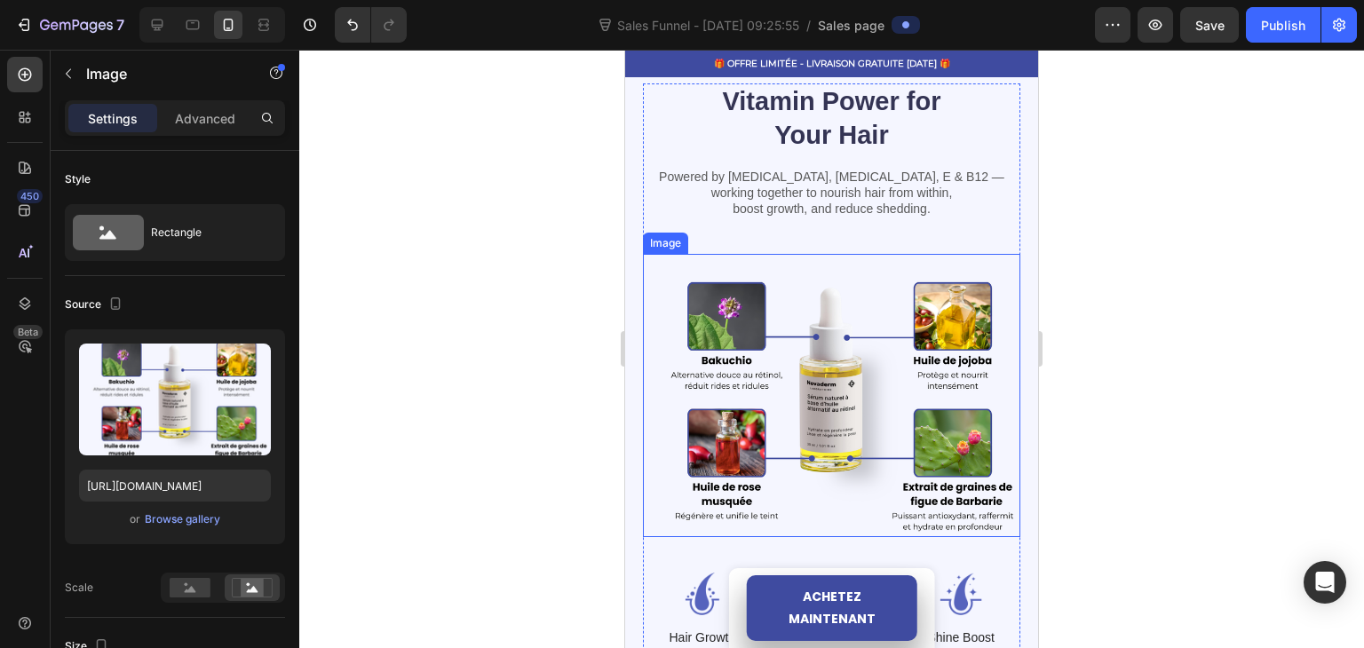
click at [724, 353] on img at bounding box center [831, 395] width 377 height 283
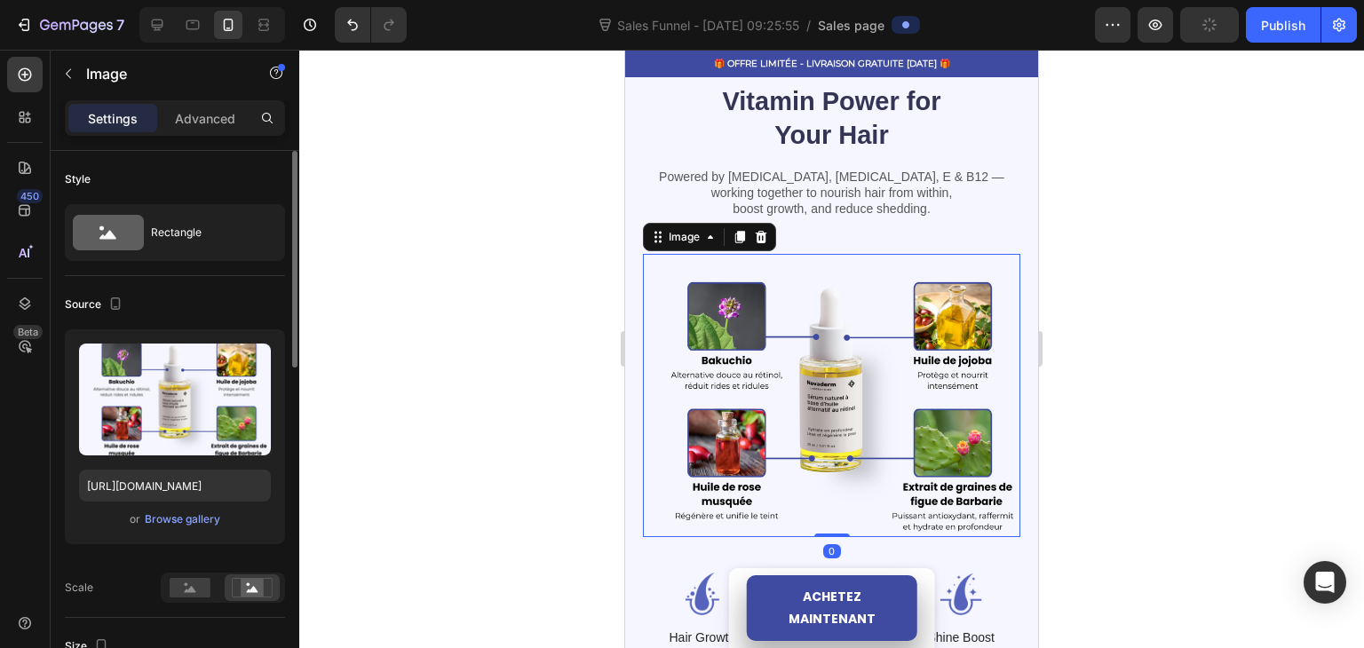
scroll to position [266, 0]
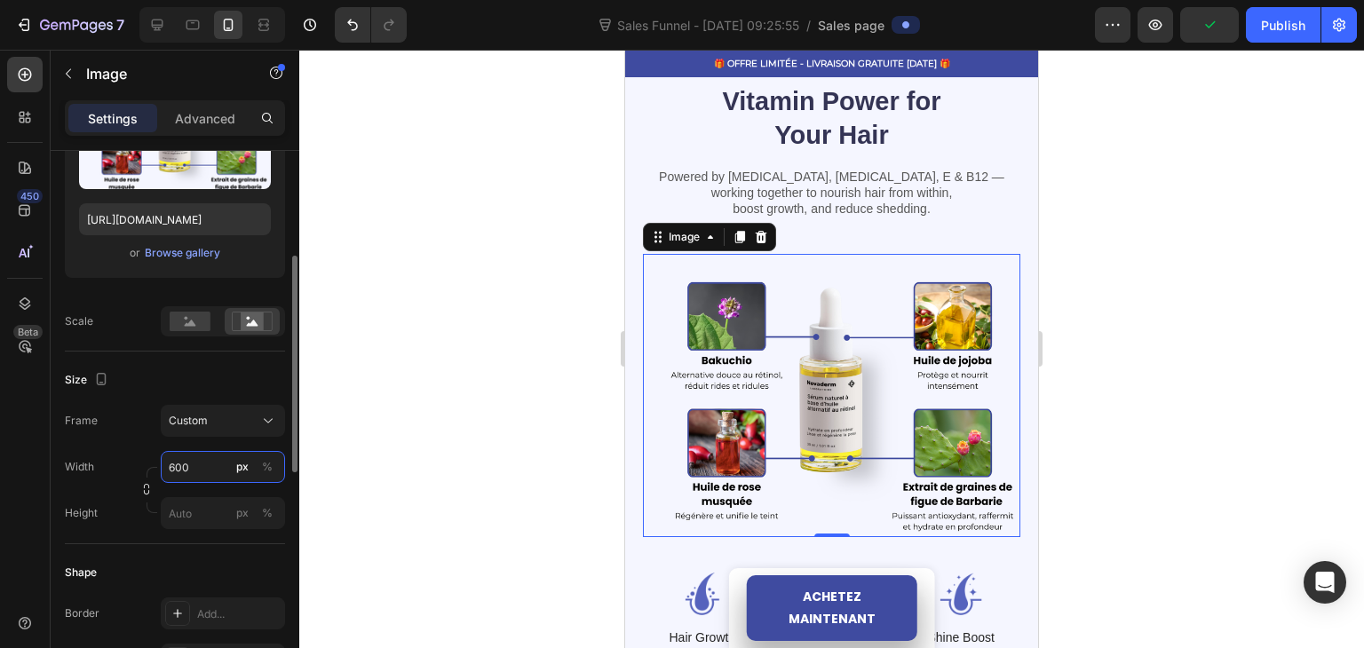
click at [188, 463] on input "600" at bounding box center [223, 467] width 124 height 32
type input "8"
click at [301, 422] on div at bounding box center [831, 349] width 1065 height 599
